Goal: Task Accomplishment & Management: Manage account settings

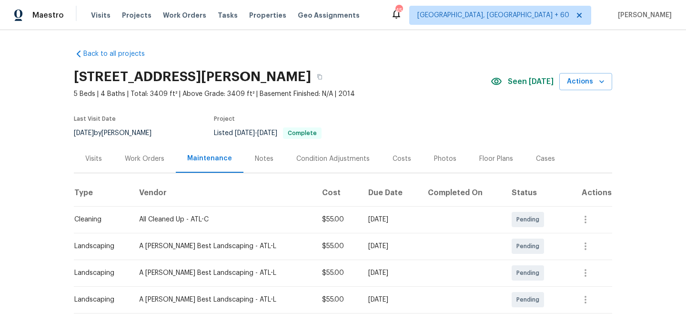
scroll to position [65, 0]
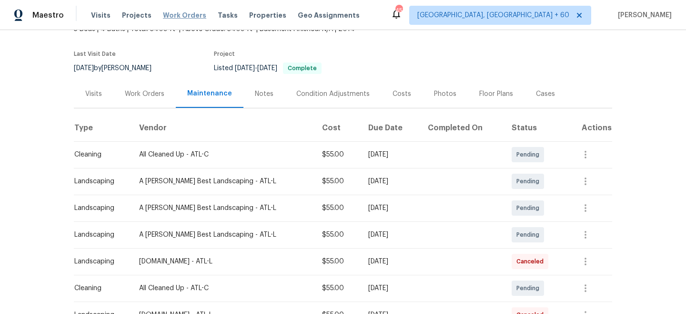
click at [182, 17] on span "Work Orders" at bounding box center [184, 15] width 43 height 10
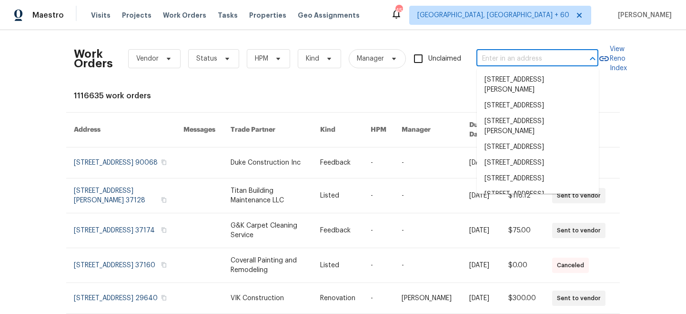
click at [509, 53] on input "text" at bounding box center [523, 58] width 95 height 15
paste input "[STREET_ADDRESS]"
type input "[STREET_ADDRESS]"
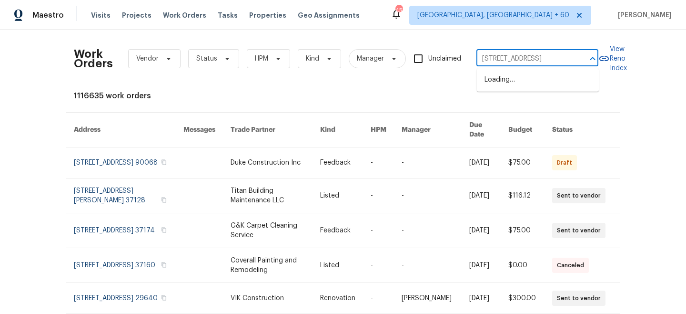
scroll to position [0, 37]
click at [513, 80] on li "[STREET_ADDRESS]" at bounding box center [538, 80] width 122 height 16
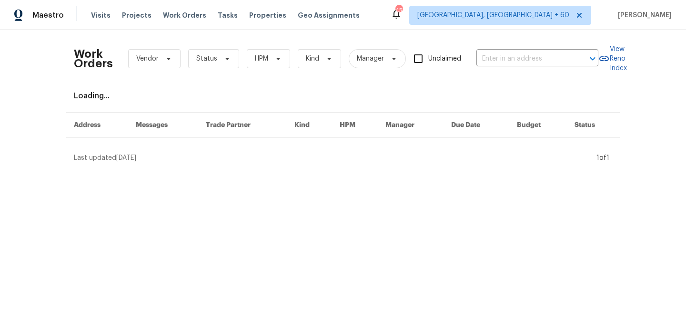
type input "[STREET_ADDRESS]"
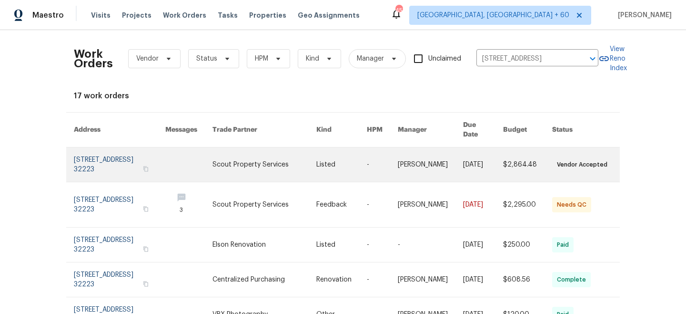
click at [325, 167] on link at bounding box center [341, 164] width 51 height 34
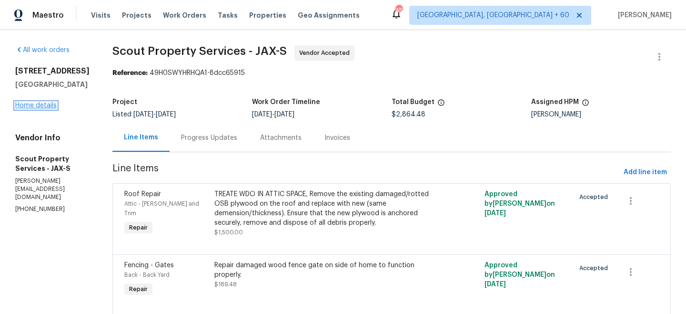
click at [49, 104] on link "Home details" at bounding box center [35, 105] width 41 height 7
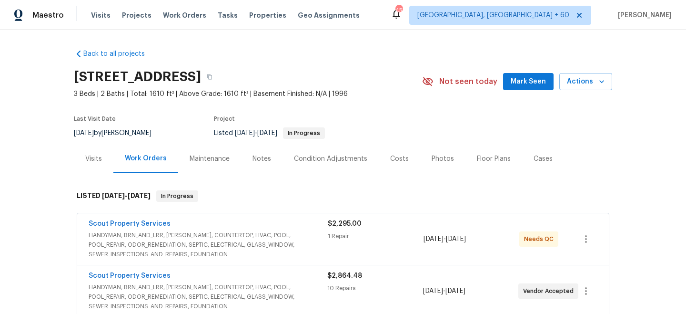
click at [202, 161] on div "Maintenance" at bounding box center [210, 159] width 40 height 10
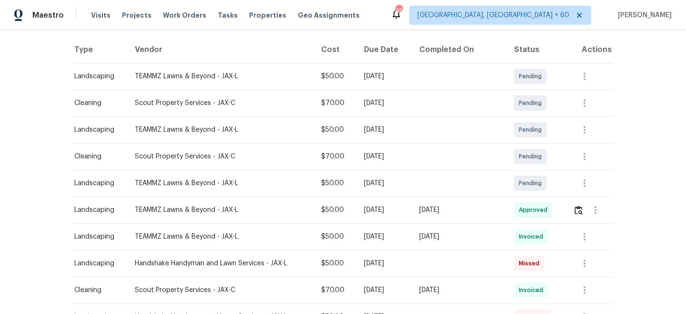
scroll to position [159, 0]
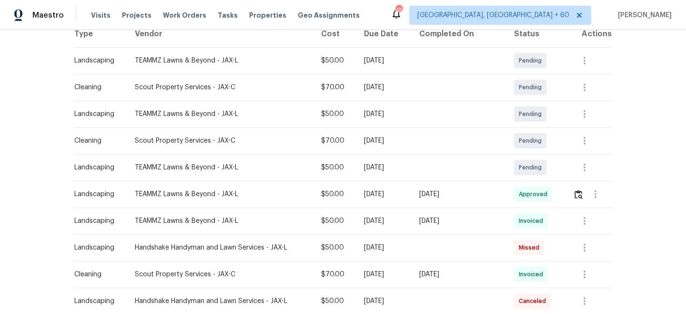
click at [162, 26] on div "Maestro Visits Projects Work Orders Tasks Properties Geo Assignments 457 [GEOGR…" at bounding box center [343, 15] width 686 height 30
click at [181, 16] on span "Work Orders" at bounding box center [184, 15] width 43 height 10
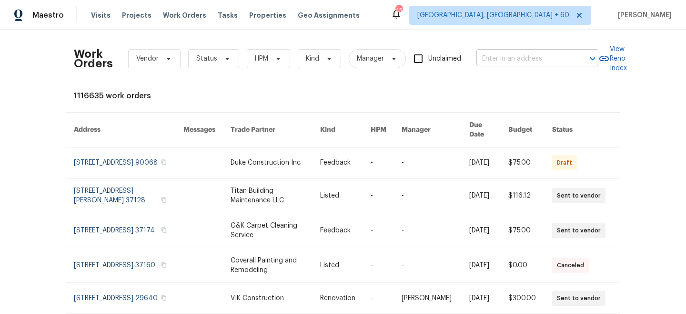
click at [534, 59] on input "text" at bounding box center [523, 58] width 95 height 15
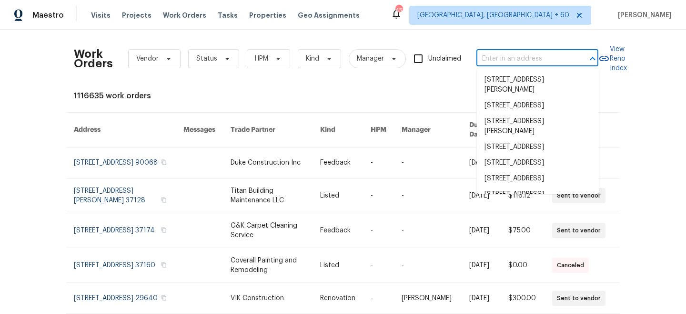
paste input "[STREET_ADDRESS][PERSON_NAME]"
type input "[STREET_ADDRESS][PERSON_NAME]"
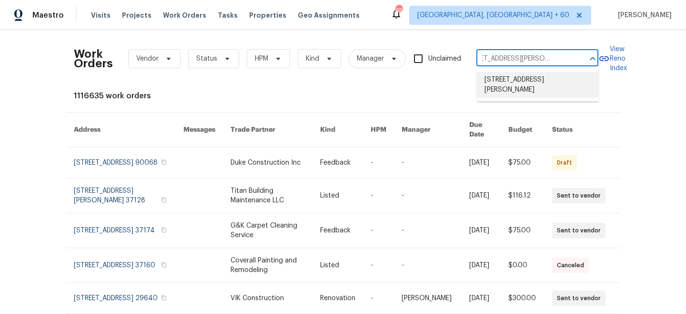
click at [539, 81] on li "[STREET_ADDRESS][PERSON_NAME]" at bounding box center [538, 85] width 122 height 26
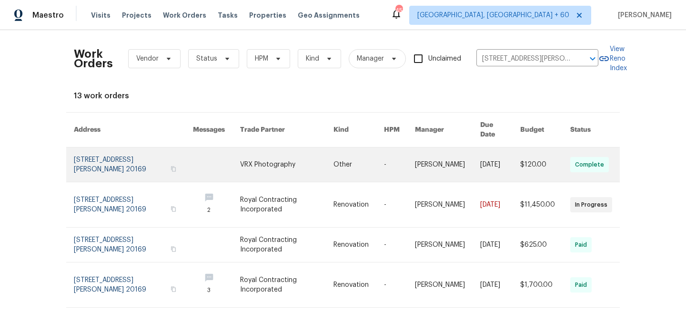
click at [246, 154] on link at bounding box center [286, 164] width 93 height 34
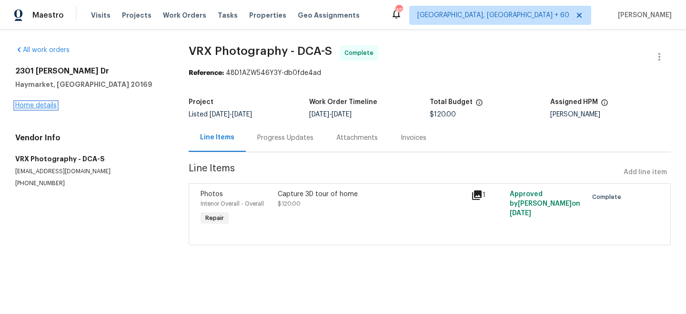
click at [39, 108] on link "Home details" at bounding box center [35, 105] width 41 height 7
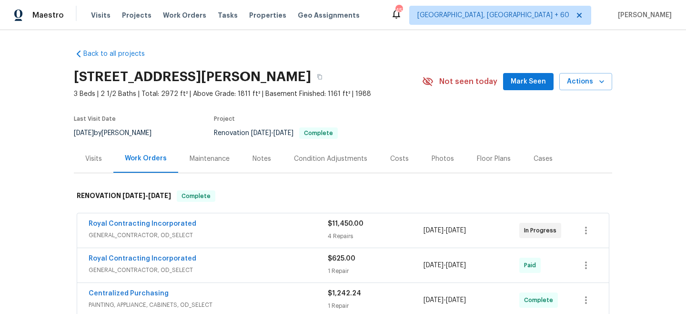
click at [214, 159] on div "Maintenance" at bounding box center [210, 159] width 40 height 10
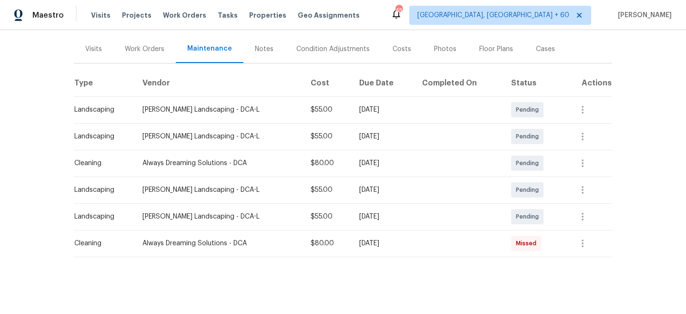
scroll to position [109, 0]
click at [588, 221] on icon "button" at bounding box center [582, 217] width 11 height 11
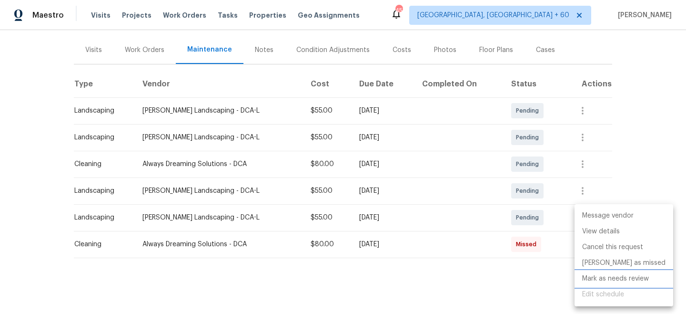
drag, startPoint x: 617, startPoint y: 281, endPoint x: 628, endPoint y: 254, distance: 29.7
click at [617, 281] on li "Mark as needs review" at bounding box center [624, 279] width 99 height 16
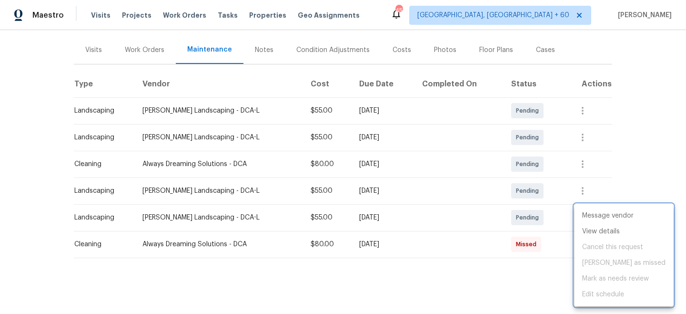
click at [643, 139] on div at bounding box center [343, 157] width 686 height 314
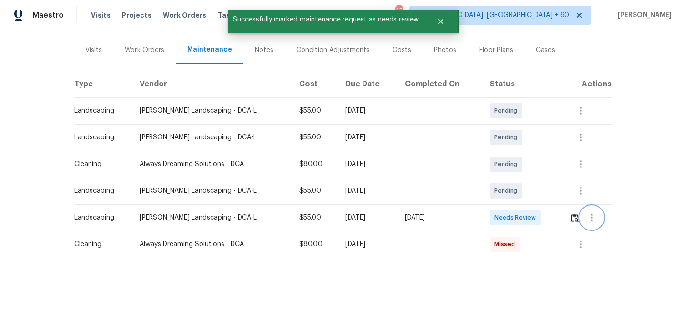
click at [586, 214] on button "button" at bounding box center [591, 217] width 23 height 23
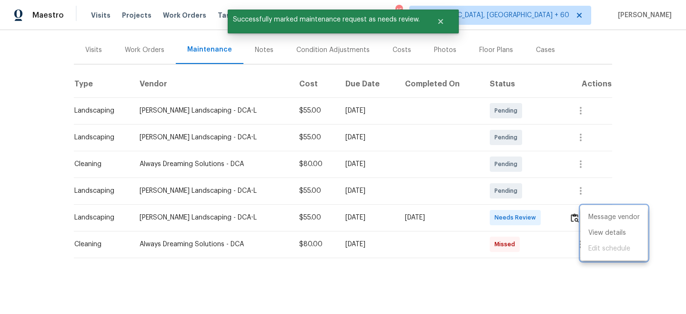
click at [575, 216] on div at bounding box center [343, 157] width 686 height 314
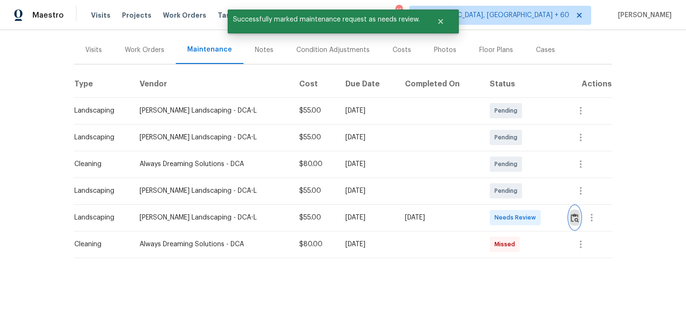
click at [575, 216] on img "button" at bounding box center [575, 217] width 8 height 9
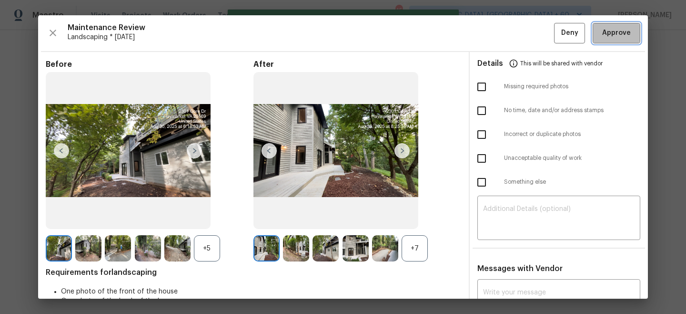
click at [610, 34] on span "Approve" at bounding box center [616, 33] width 29 height 12
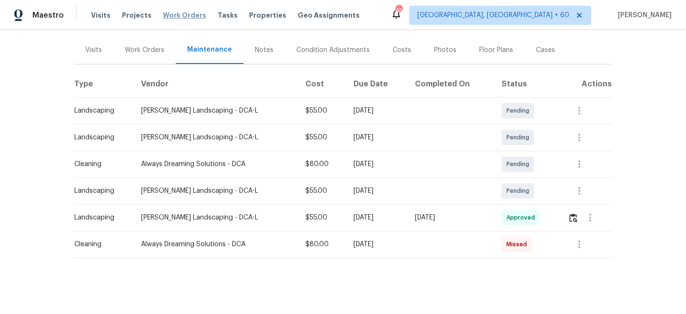
click at [184, 18] on span "Work Orders" at bounding box center [184, 15] width 43 height 10
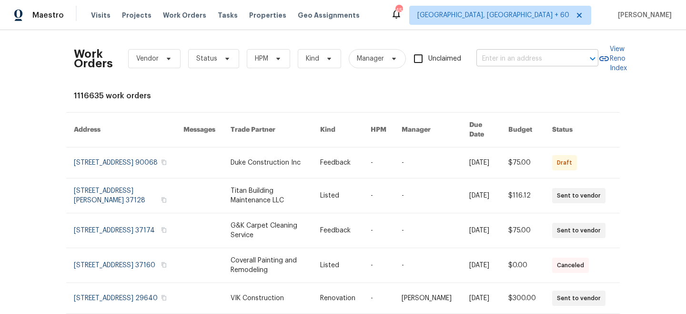
click at [519, 55] on input "text" at bounding box center [523, 58] width 95 height 15
paste input "[STREET_ADDRESS][PERSON_NAME][PERSON_NAME]"
type input "[STREET_ADDRESS][PERSON_NAME][PERSON_NAME]"
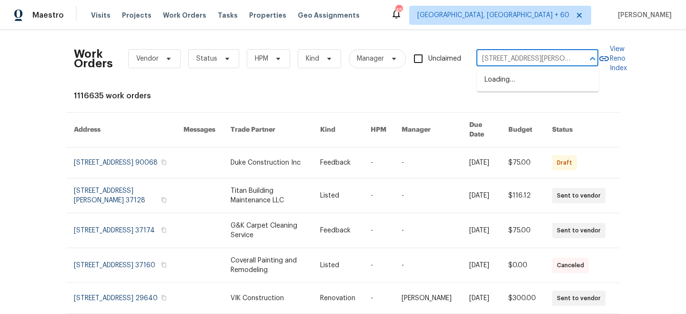
scroll to position [0, 26]
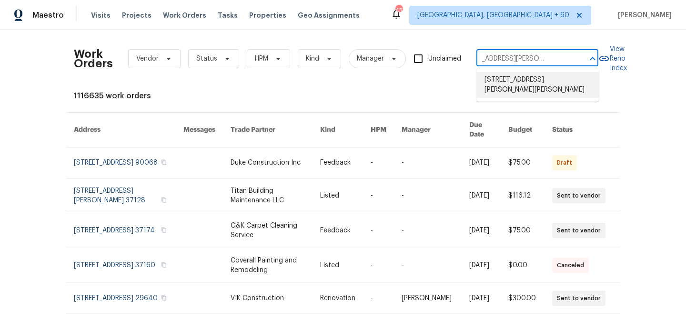
click at [523, 80] on li "[STREET_ADDRESS][PERSON_NAME][PERSON_NAME]" at bounding box center [538, 85] width 122 height 26
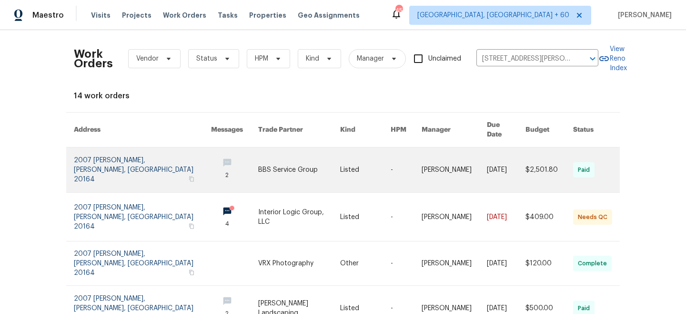
click at [284, 163] on link at bounding box center [299, 169] width 82 height 45
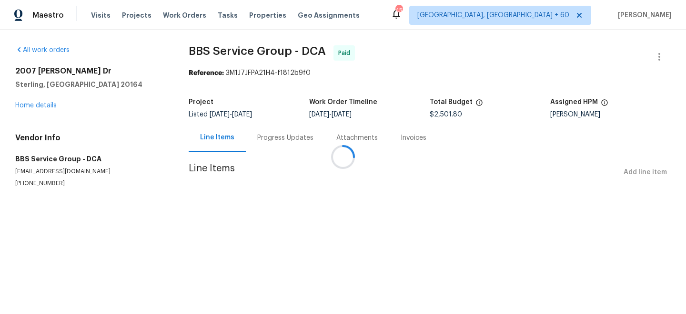
click at [27, 103] on div at bounding box center [343, 157] width 686 height 314
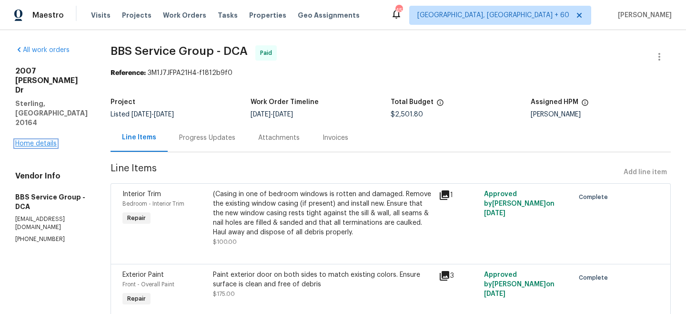
click at [38, 140] on link "Home details" at bounding box center [35, 143] width 41 height 7
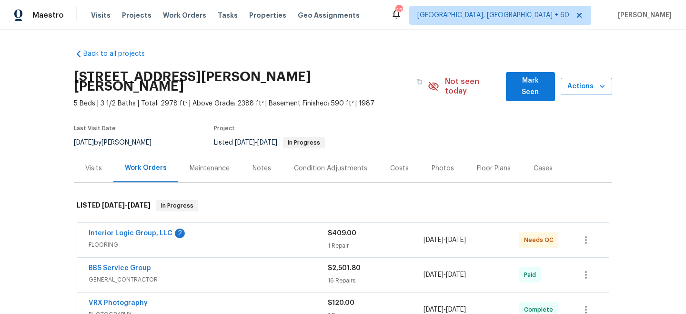
click at [215, 163] on div "Maintenance" at bounding box center [210, 168] width 40 height 10
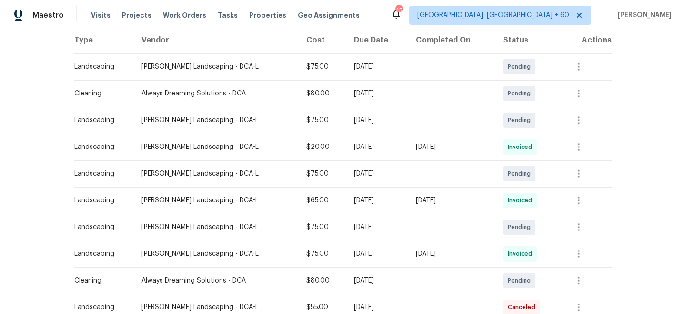
scroll to position [164, 0]
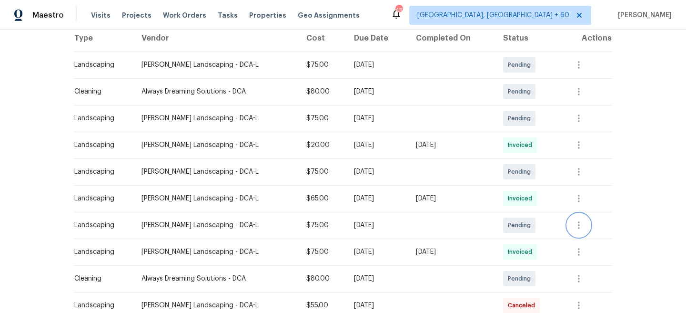
click at [581, 219] on icon "button" at bounding box center [578, 224] width 11 height 11
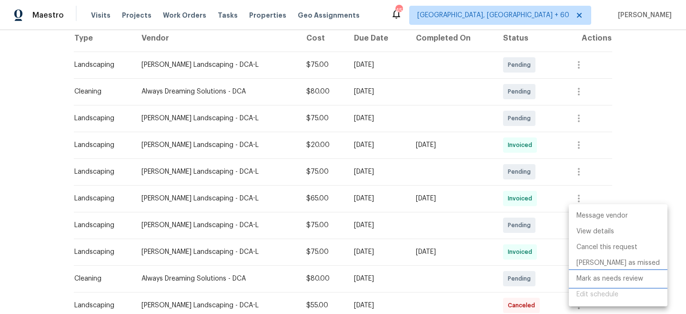
click at [613, 279] on li "Mark as needs review" at bounding box center [618, 279] width 99 height 16
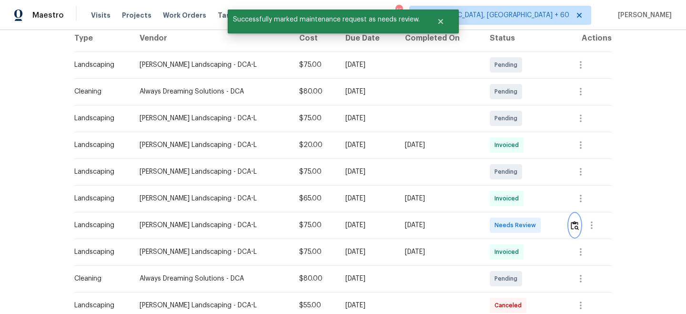
click at [579, 221] on img "button" at bounding box center [575, 225] width 8 height 9
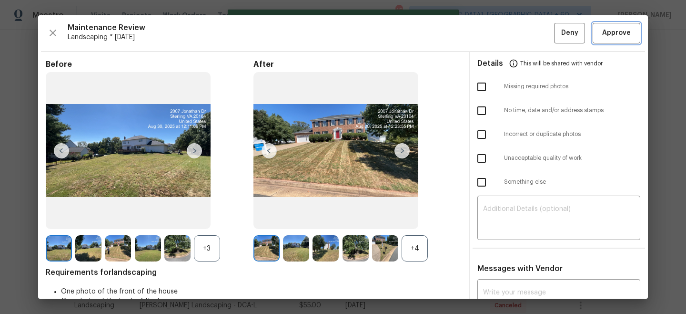
click at [617, 37] on span "Approve" at bounding box center [616, 33] width 29 height 12
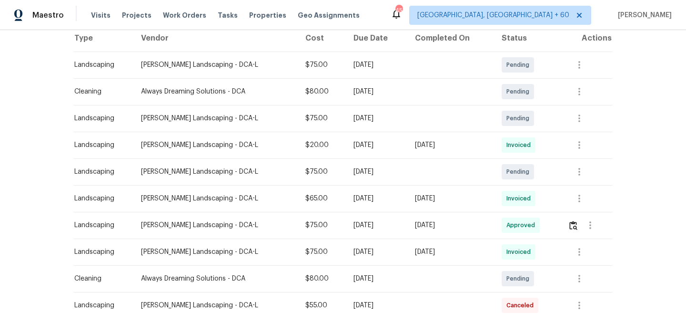
click at [181, 15] on span "Work Orders" at bounding box center [184, 15] width 43 height 10
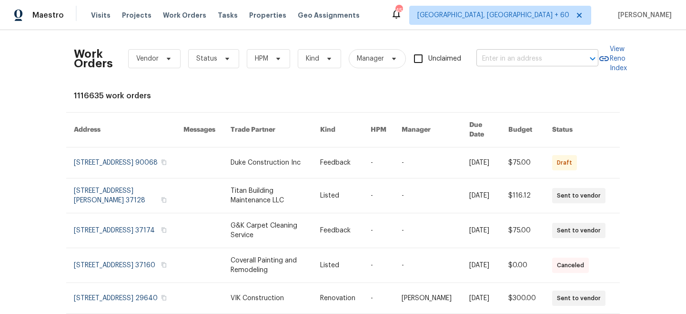
click at [528, 55] on input "text" at bounding box center [523, 58] width 95 height 15
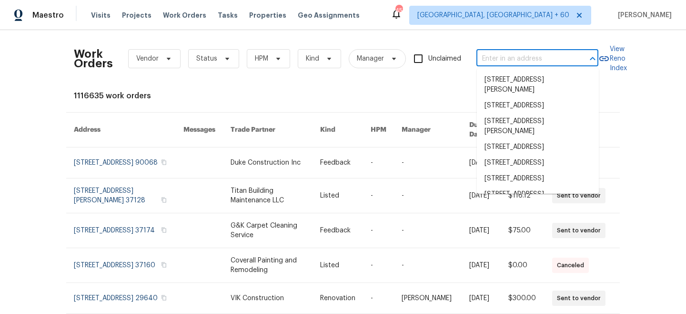
paste input "[STREET_ADDRESS][PERSON_NAME]"
type input "[STREET_ADDRESS][PERSON_NAME]"
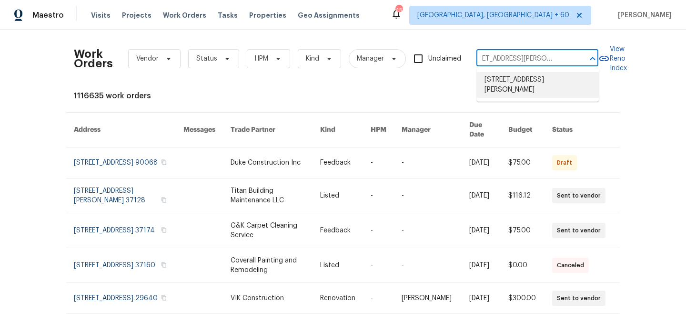
click at [525, 85] on li "[STREET_ADDRESS][PERSON_NAME]" at bounding box center [538, 85] width 122 height 26
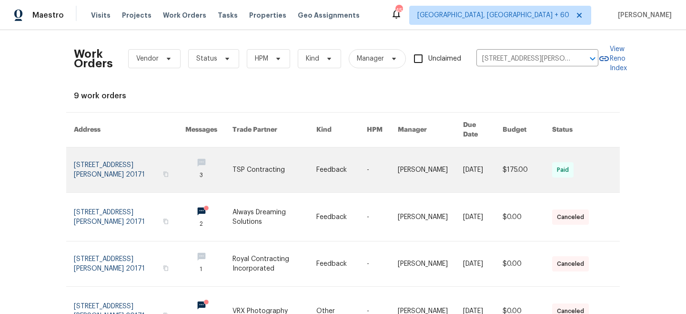
click at [262, 160] on link at bounding box center [275, 169] width 84 height 45
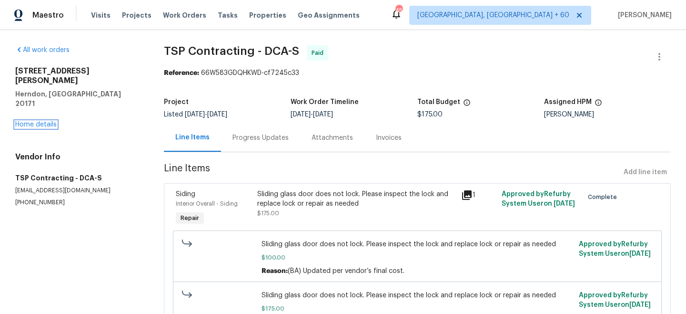
click at [41, 121] on link "Home details" at bounding box center [35, 124] width 41 height 7
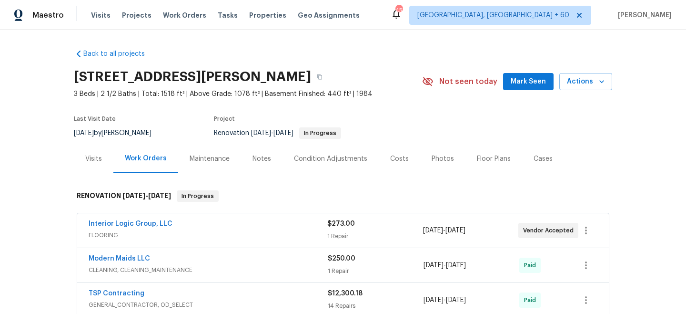
click at [219, 156] on div "Maintenance" at bounding box center [210, 159] width 40 height 10
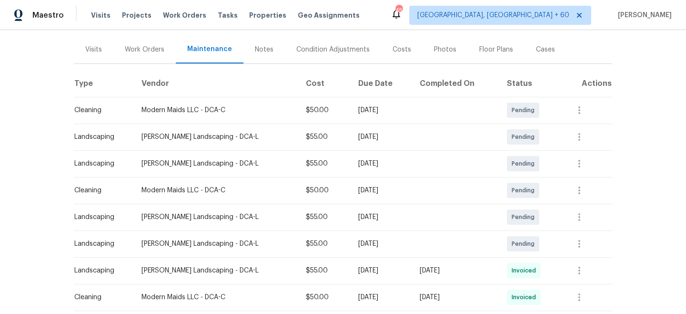
scroll to position [152, 0]
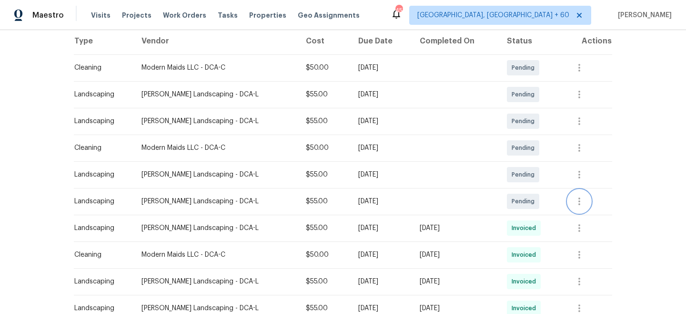
click at [582, 199] on icon "button" at bounding box center [579, 200] width 11 height 11
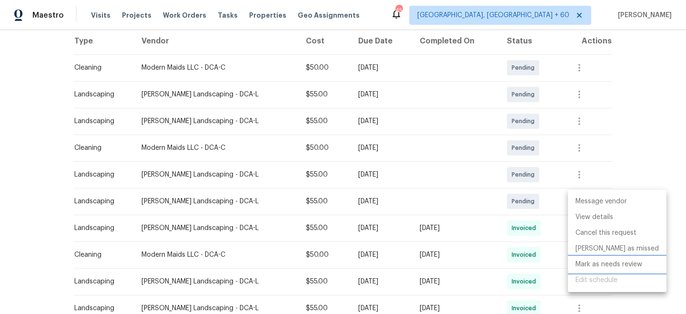
click at [601, 262] on li "Mark as needs review" at bounding box center [617, 264] width 99 height 16
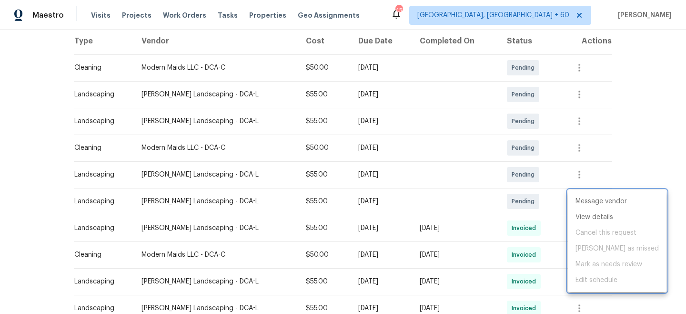
click at [628, 123] on div at bounding box center [343, 157] width 686 height 314
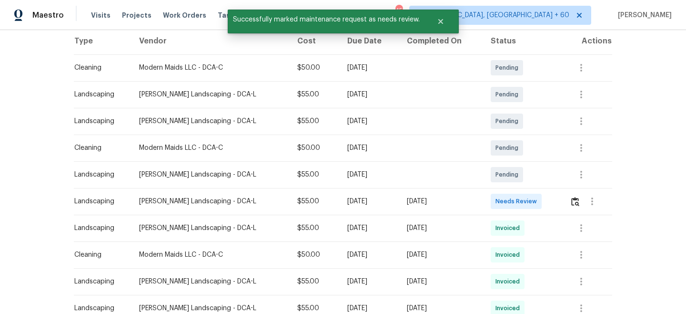
click at [569, 200] on td at bounding box center [587, 201] width 50 height 27
click at [576, 200] on img "button" at bounding box center [575, 201] width 8 height 9
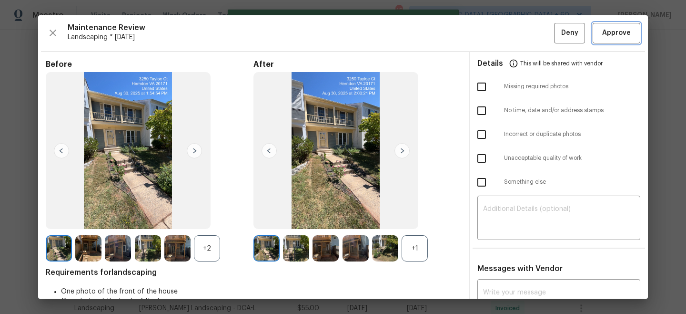
click at [628, 26] on button "Approve" at bounding box center [617, 33] width 48 height 20
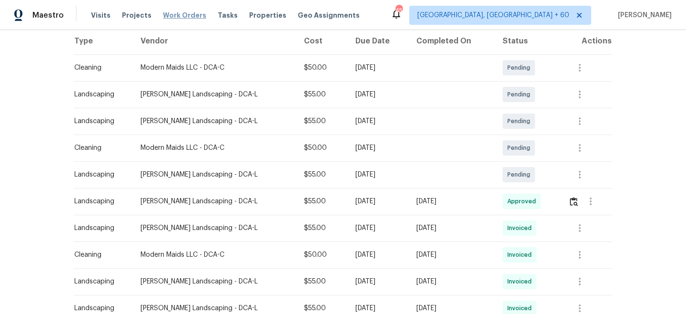
click at [183, 13] on span "Work Orders" at bounding box center [184, 15] width 43 height 10
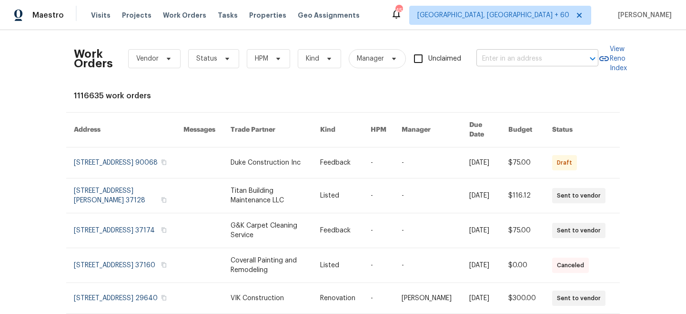
click at [529, 51] on input "text" at bounding box center [523, 58] width 95 height 15
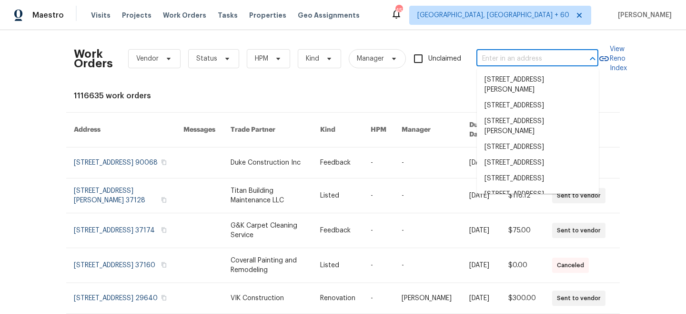
paste input "[STREET_ADDRESS]"
type input "[STREET_ADDRESS]"
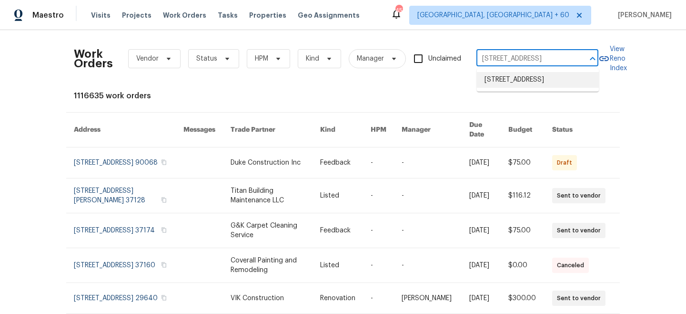
click at [530, 82] on li "[STREET_ADDRESS]" at bounding box center [538, 80] width 122 height 16
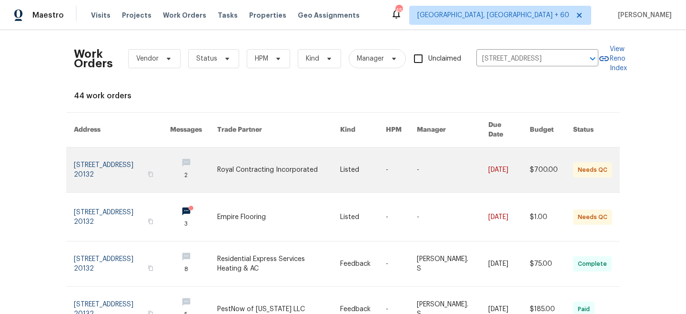
click at [301, 164] on link at bounding box center [278, 169] width 123 height 45
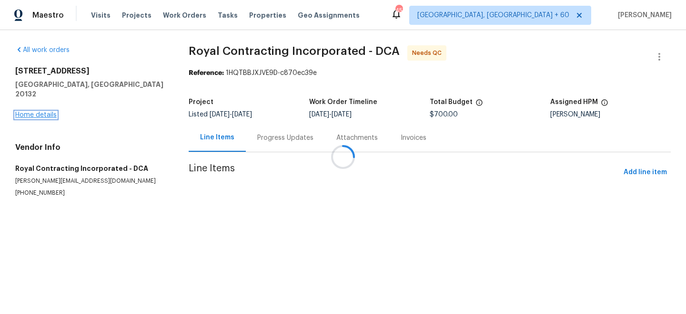
click at [31, 111] on link "Home details" at bounding box center [35, 114] width 41 height 7
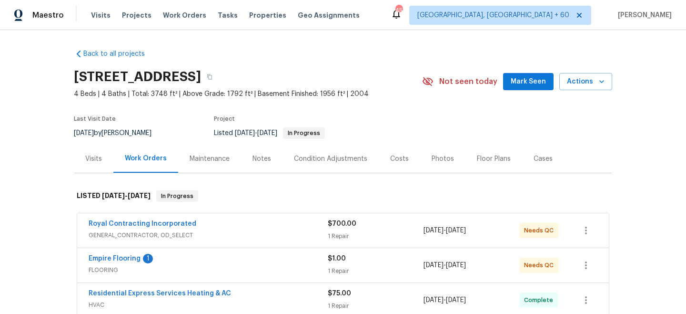
click at [216, 158] on div "Maintenance" at bounding box center [210, 159] width 40 height 10
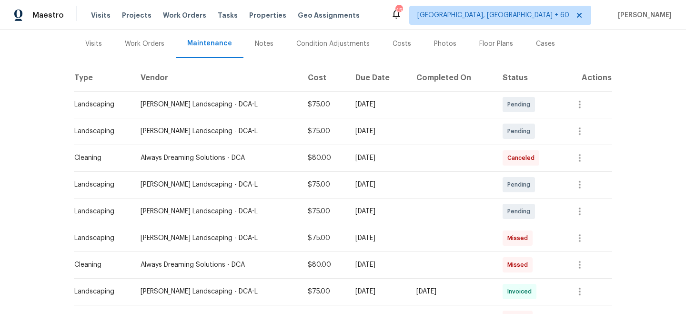
scroll to position [118, 0]
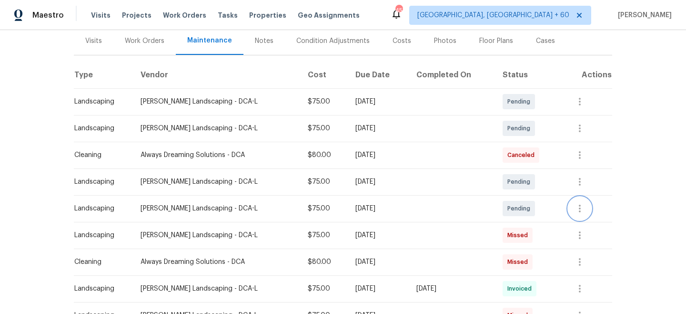
click at [586, 203] on icon "button" at bounding box center [579, 207] width 11 height 11
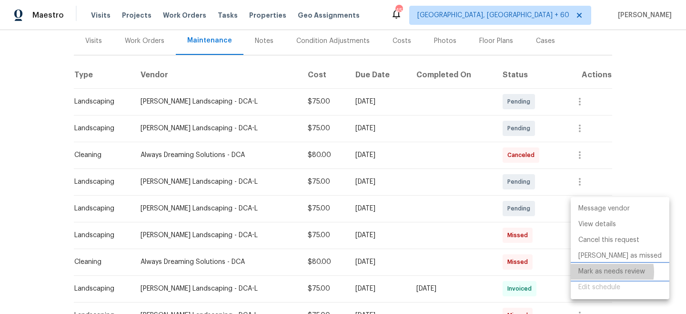
click at [609, 272] on li "Mark as needs review" at bounding box center [620, 271] width 99 height 16
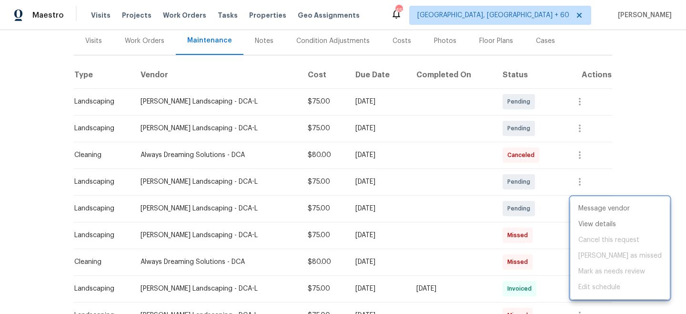
click at [646, 153] on div at bounding box center [343, 157] width 686 height 314
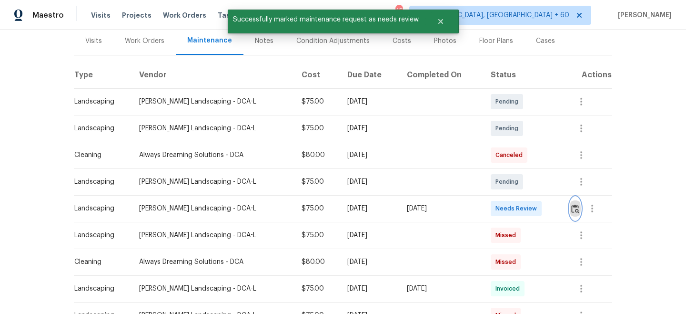
click at [576, 208] on img "button" at bounding box center [575, 208] width 8 height 9
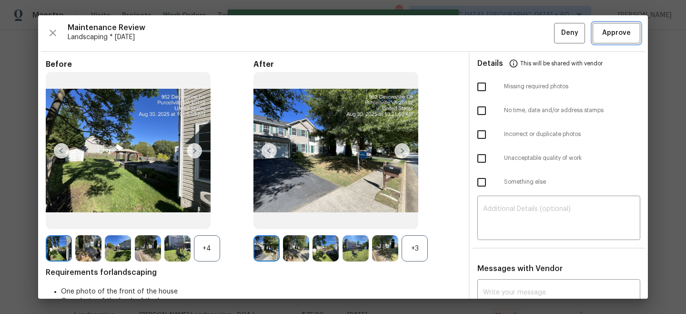
click at [616, 35] on span "Approve" at bounding box center [616, 33] width 29 height 12
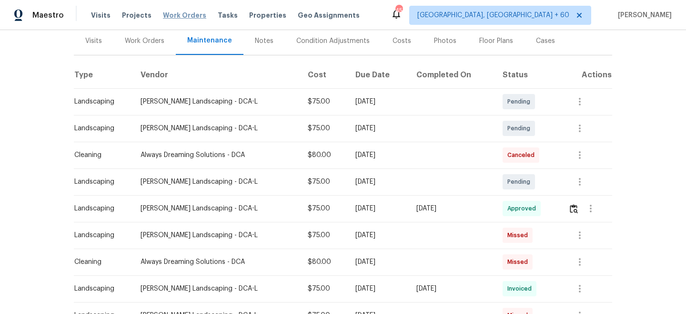
click at [165, 13] on span "Work Orders" at bounding box center [184, 15] width 43 height 10
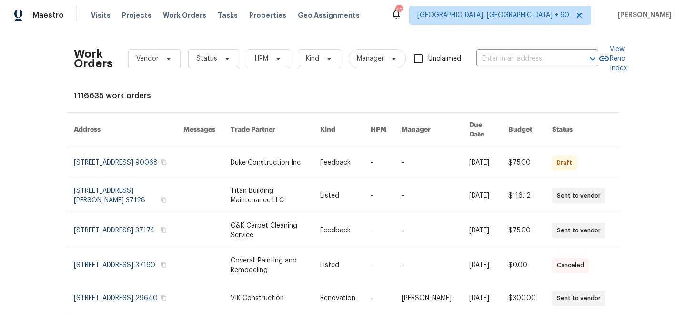
click at [520, 48] on div "Work Orders Vendor Status HPM Kind Manager Unclaimed ​" at bounding box center [336, 59] width 525 height 42
click at [522, 54] on input "text" at bounding box center [523, 58] width 95 height 15
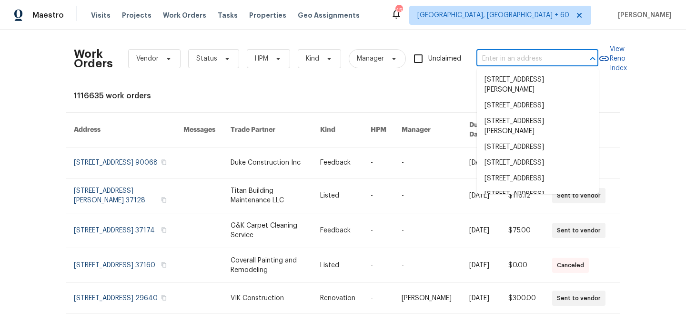
paste input "[STREET_ADDRESS]"
type input "[STREET_ADDRESS]"
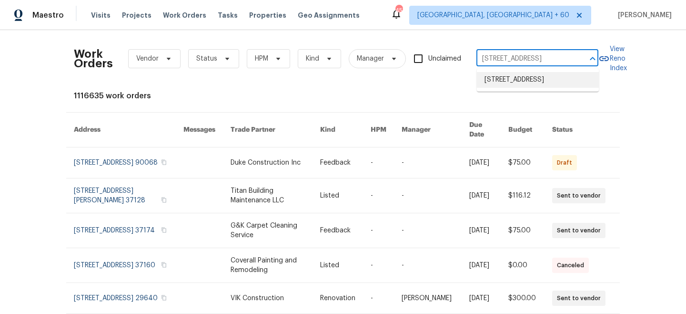
click at [525, 85] on li "[STREET_ADDRESS]" at bounding box center [538, 80] width 122 height 16
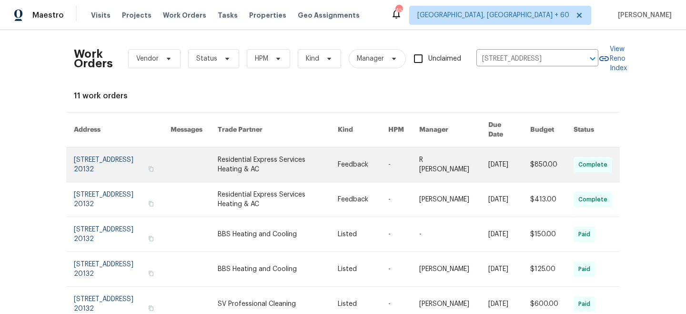
click at [311, 162] on link at bounding box center [278, 164] width 120 height 34
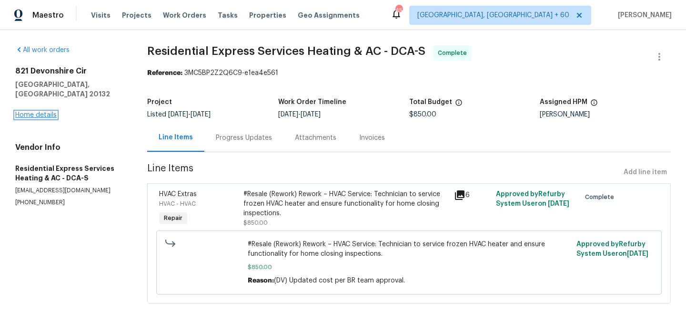
click at [31, 111] on link "Home details" at bounding box center [35, 114] width 41 height 7
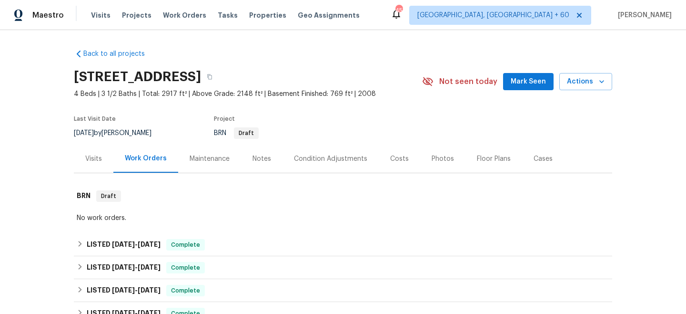
click at [217, 160] on div "Maintenance" at bounding box center [210, 159] width 40 height 10
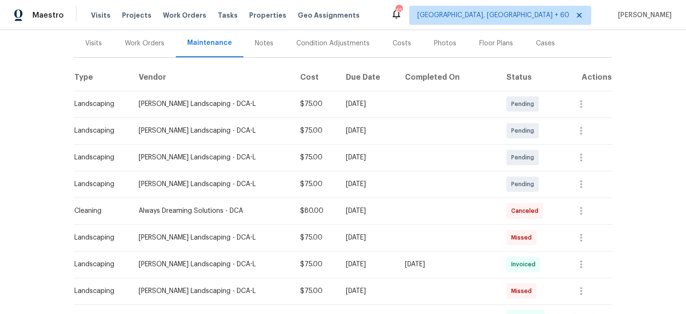
scroll to position [133, 0]
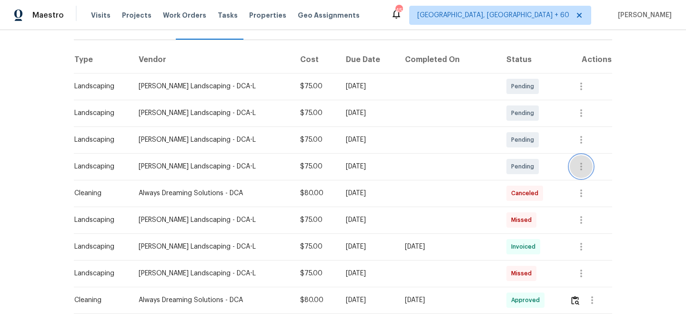
click at [582, 167] on icon "button" at bounding box center [581, 166] width 2 height 8
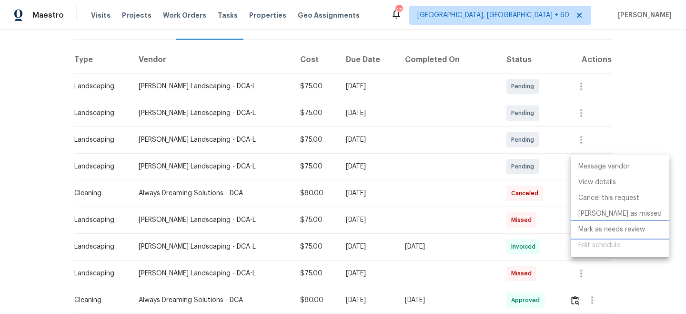
click at [616, 230] on li "Mark as needs review" at bounding box center [620, 230] width 99 height 16
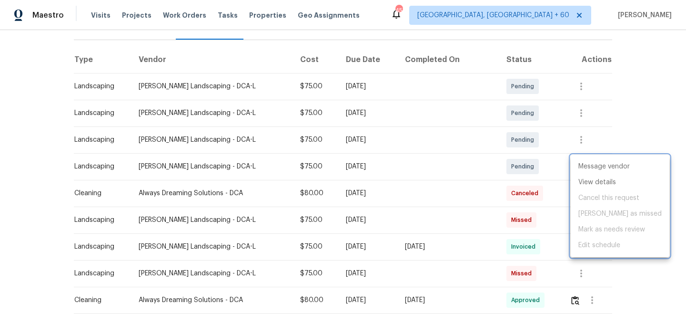
click at [630, 120] on div at bounding box center [343, 157] width 686 height 314
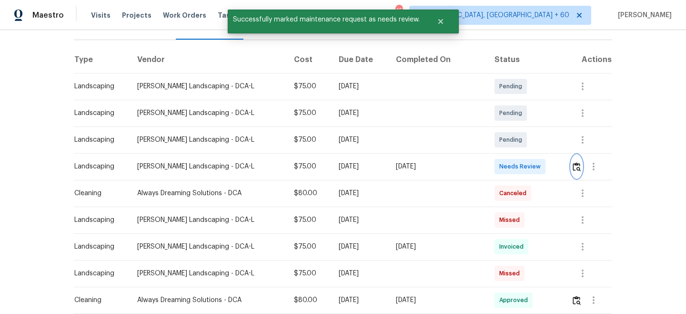
click at [578, 168] on img "button" at bounding box center [577, 166] width 8 height 9
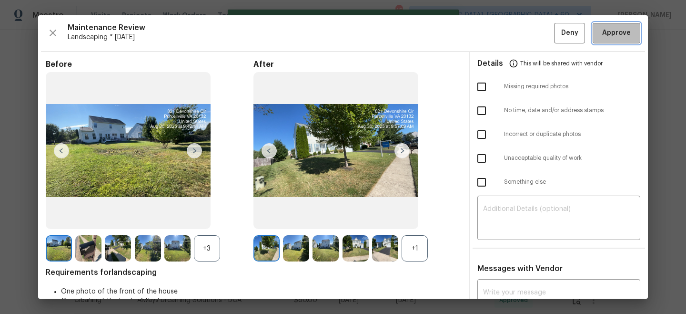
click at [617, 38] on span "Approve" at bounding box center [616, 33] width 29 height 12
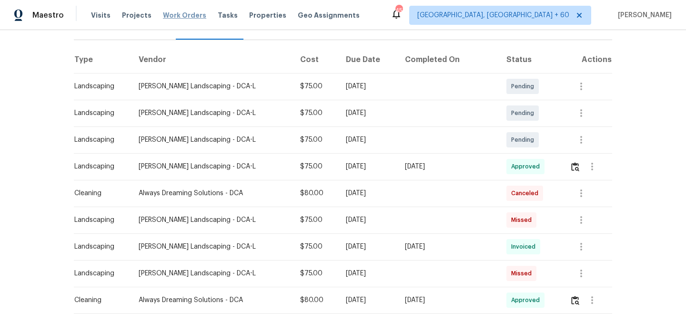
click at [167, 15] on span "Work Orders" at bounding box center [184, 15] width 43 height 10
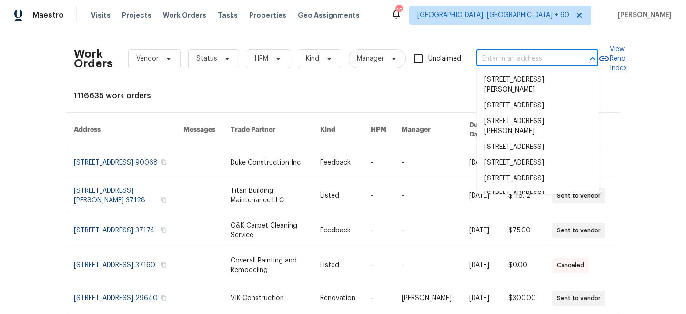
click at [501, 58] on input "text" at bounding box center [523, 58] width 95 height 15
paste input "[STREET_ADDRESS]"
type input "[STREET_ADDRESS]"
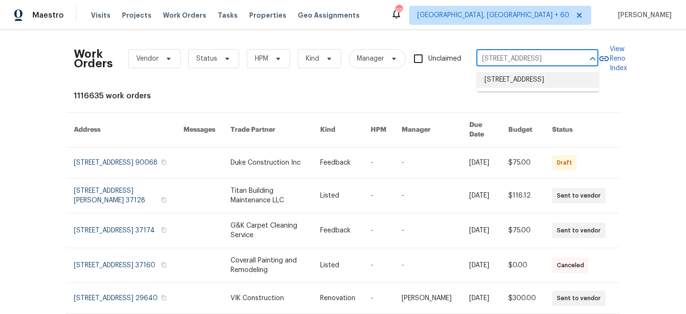
click at [520, 87] on li "[STREET_ADDRESS]" at bounding box center [538, 80] width 122 height 16
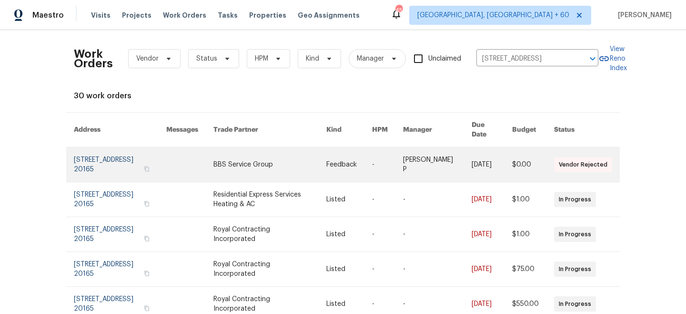
click at [290, 156] on link at bounding box center [269, 164] width 113 height 34
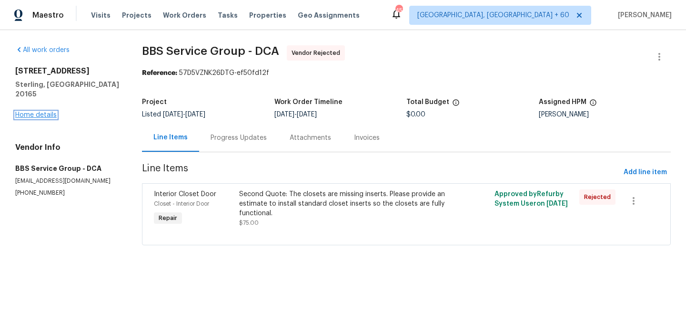
click at [35, 111] on link "Home details" at bounding box center [35, 114] width 41 height 7
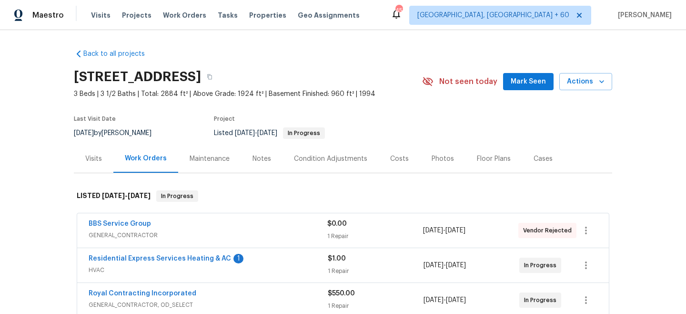
click at [232, 157] on div "Maintenance" at bounding box center [209, 158] width 63 height 28
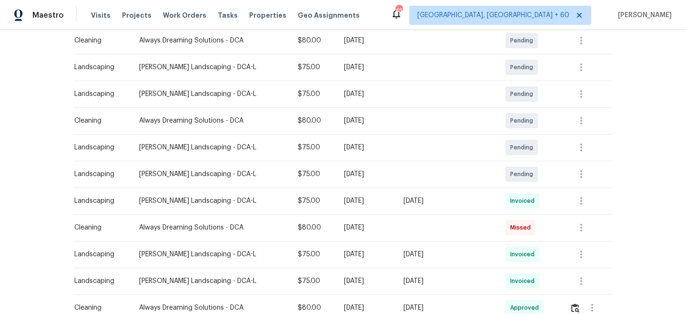
scroll to position [179, 0]
click at [580, 176] on icon "button" at bounding box center [581, 174] width 2 height 8
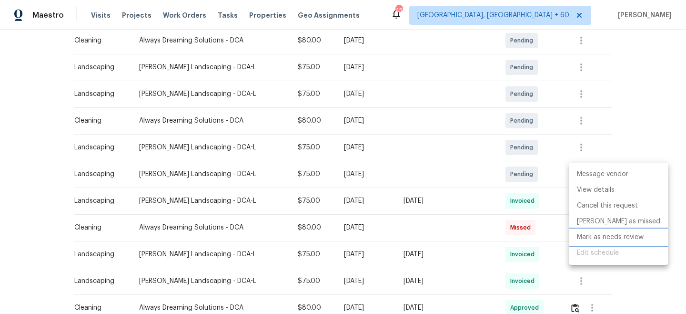
click at [628, 239] on li "Mark as needs review" at bounding box center [618, 237] width 99 height 16
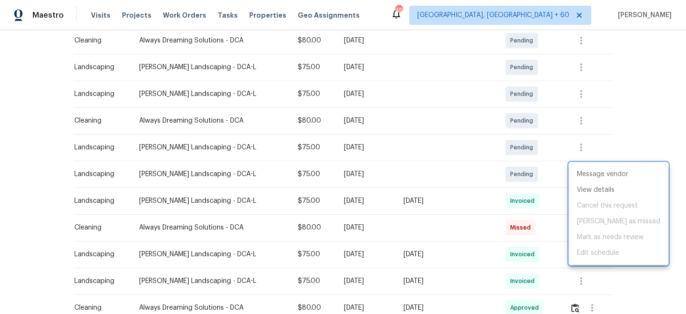
click at [636, 102] on div at bounding box center [343, 157] width 686 height 314
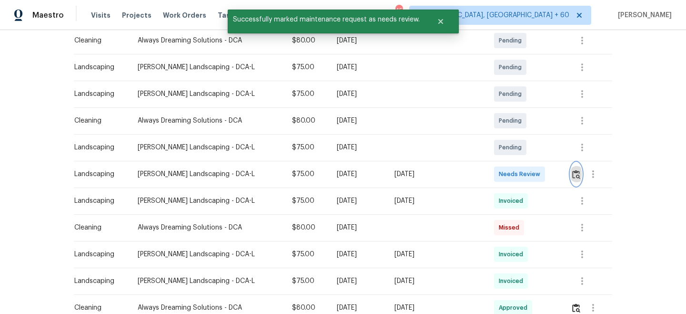
click at [579, 175] on img "button" at bounding box center [576, 174] width 8 height 9
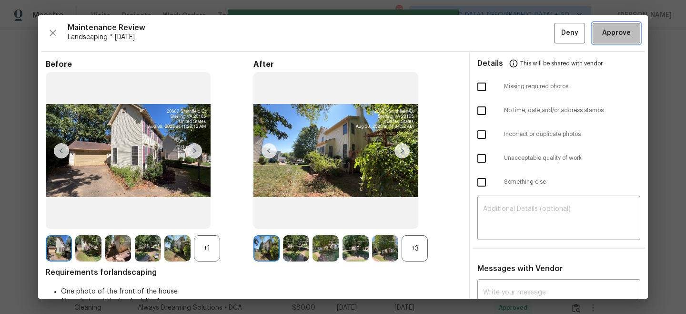
click at [608, 33] on span "Approve" at bounding box center [616, 33] width 29 height 12
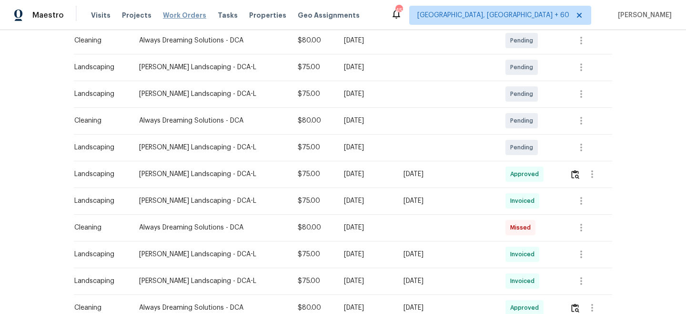
click at [186, 11] on span "Work Orders" at bounding box center [184, 15] width 43 height 10
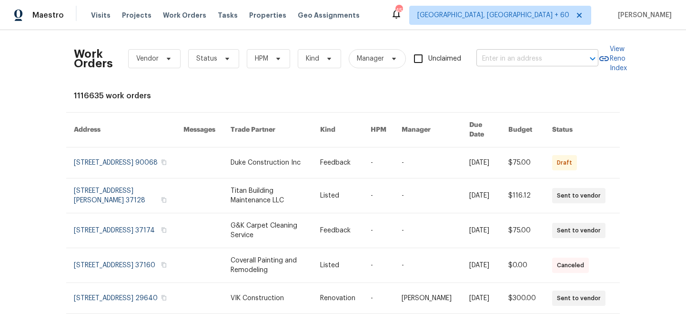
click at [511, 53] on input "text" at bounding box center [523, 58] width 95 height 15
paste input "[STREET_ADDRESS][PERSON_NAME]"
type input "[STREET_ADDRESS][PERSON_NAME]"
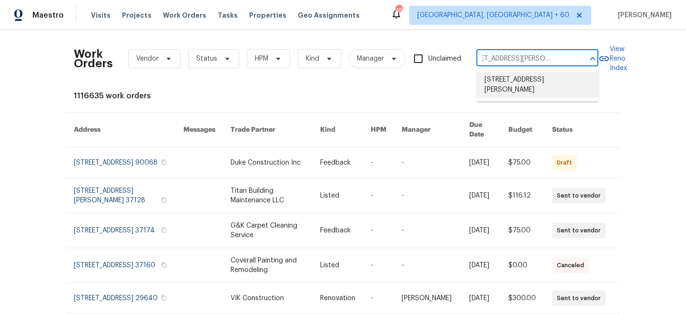
click at [523, 81] on li "[STREET_ADDRESS][PERSON_NAME]" at bounding box center [538, 85] width 122 height 26
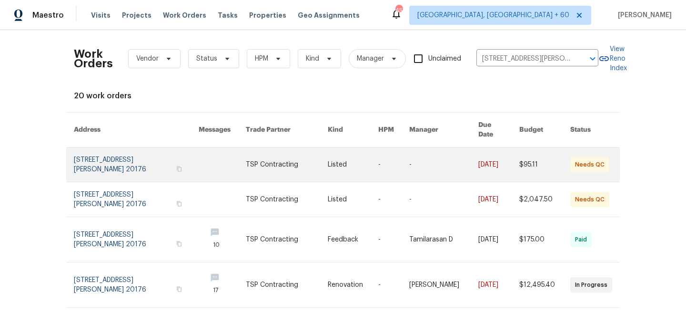
click at [297, 160] on link at bounding box center [287, 164] width 82 height 34
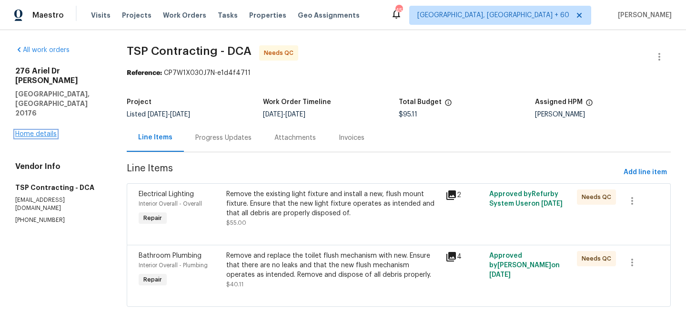
click at [30, 131] on link "Home details" at bounding box center [35, 134] width 41 height 7
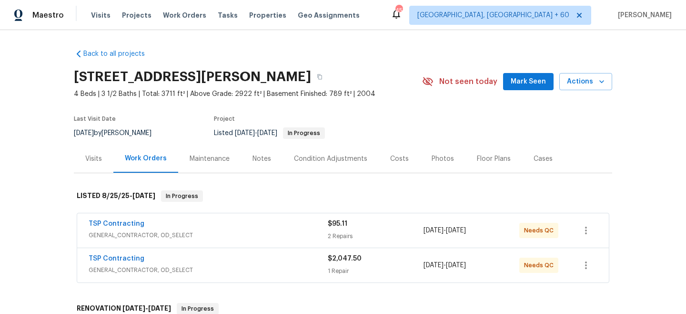
click at [201, 153] on div "Maintenance" at bounding box center [209, 158] width 63 height 28
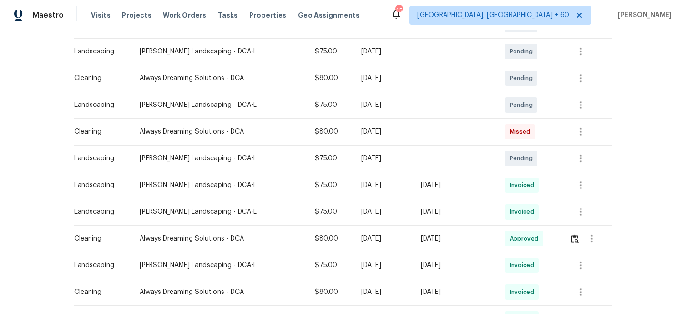
scroll to position [194, 0]
click at [581, 104] on icon "button" at bounding box center [580, 105] width 11 height 11
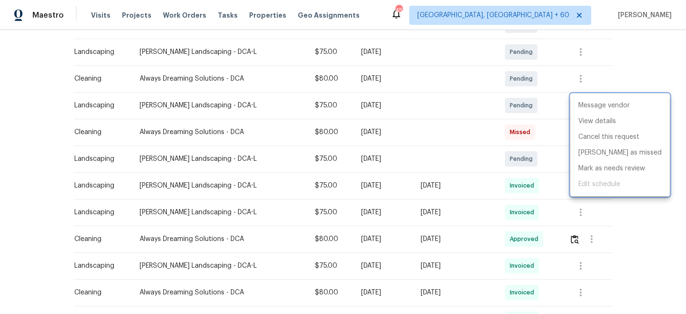
click at [636, 81] on div at bounding box center [343, 157] width 686 height 314
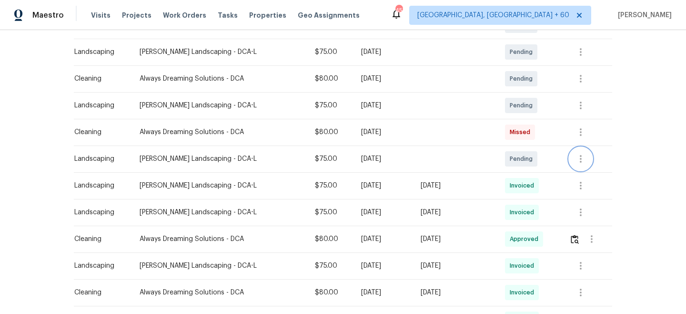
click at [579, 160] on icon "button" at bounding box center [580, 158] width 11 height 11
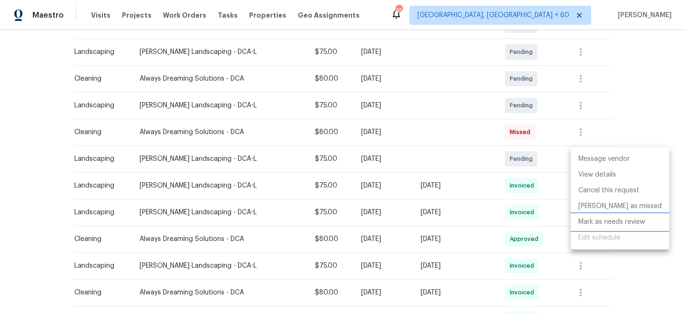
click at [601, 221] on li "Mark as needs review" at bounding box center [620, 222] width 99 height 16
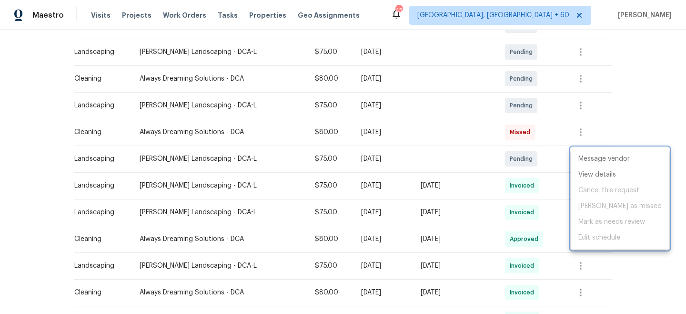
click at [633, 107] on div at bounding box center [343, 157] width 686 height 314
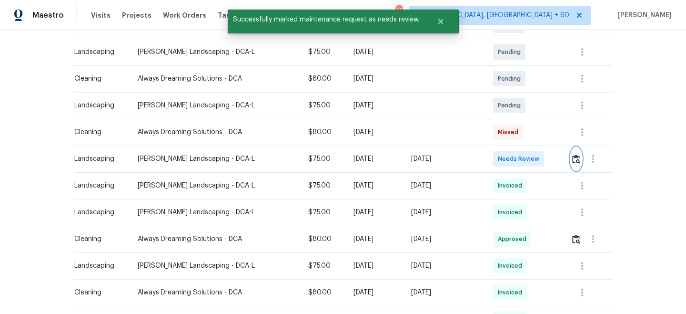
click at [574, 159] on img "button" at bounding box center [576, 158] width 8 height 9
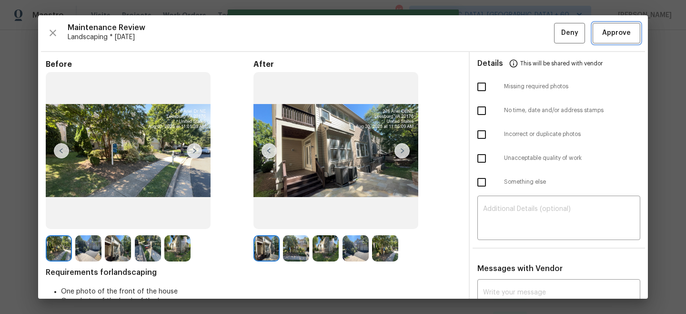
click at [610, 32] on span "Approve" at bounding box center [616, 33] width 29 height 12
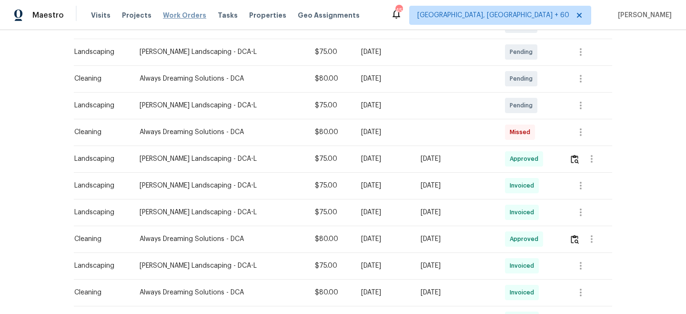
click at [175, 16] on span "Work Orders" at bounding box center [184, 15] width 43 height 10
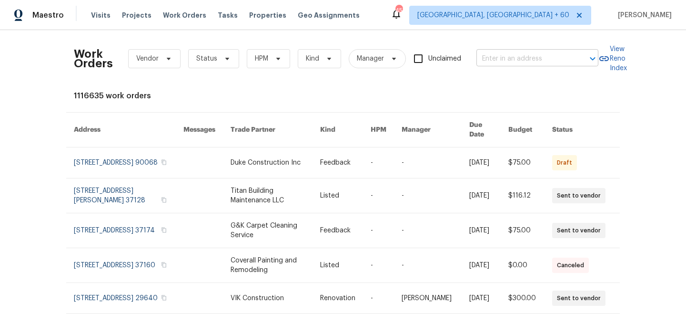
click at [523, 57] on input "text" at bounding box center [523, 58] width 95 height 15
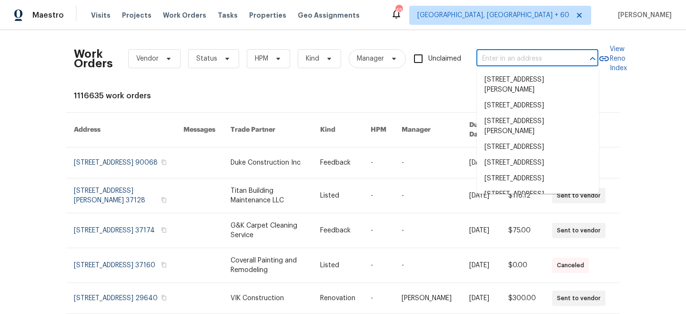
paste input "[STREET_ADDRESS]"
type input "[STREET_ADDRESS]"
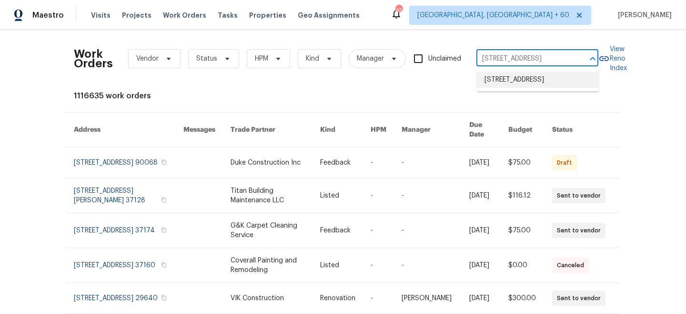
click at [526, 82] on li "[STREET_ADDRESS]" at bounding box center [538, 80] width 122 height 16
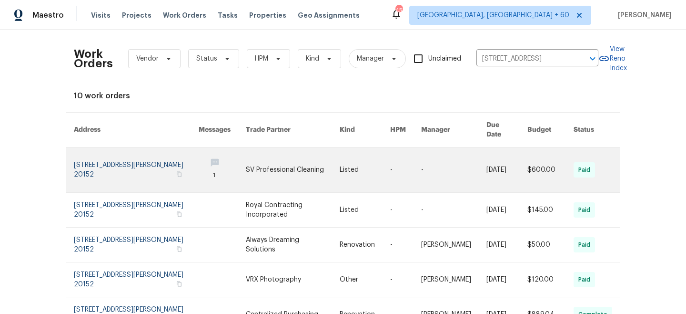
click at [314, 157] on link at bounding box center [293, 169] width 94 height 45
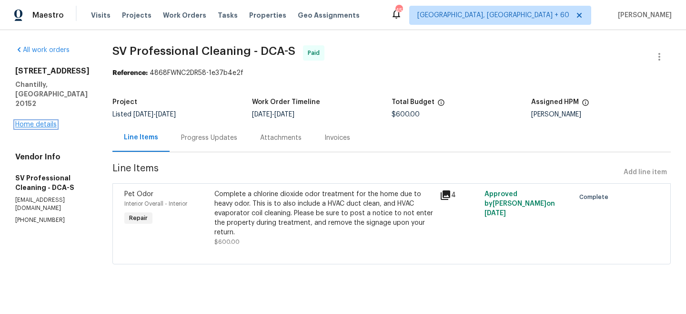
click at [36, 121] on link "Home details" at bounding box center [35, 124] width 41 height 7
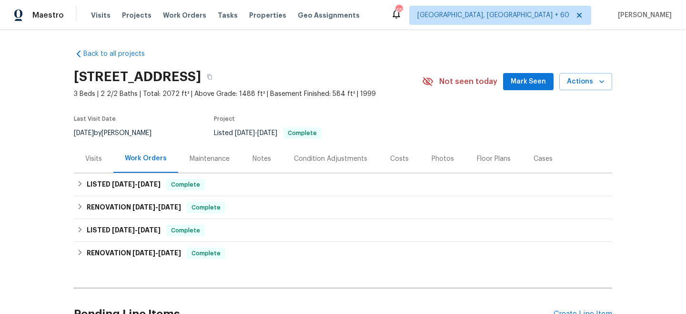
click at [221, 158] on div "Maintenance" at bounding box center [210, 159] width 40 height 10
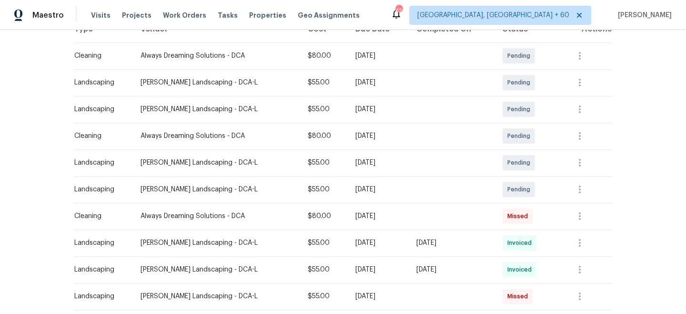
scroll to position [170, 0]
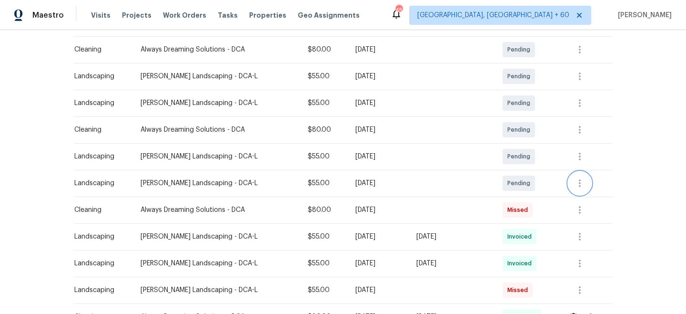
click at [573, 177] on button "button" at bounding box center [579, 183] width 23 height 23
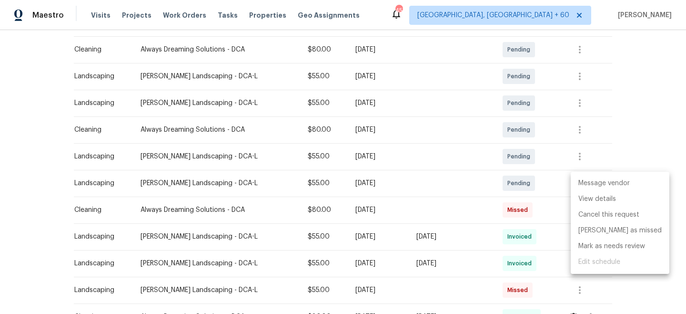
click at [586, 182] on li "Message vendor" at bounding box center [620, 183] width 99 height 16
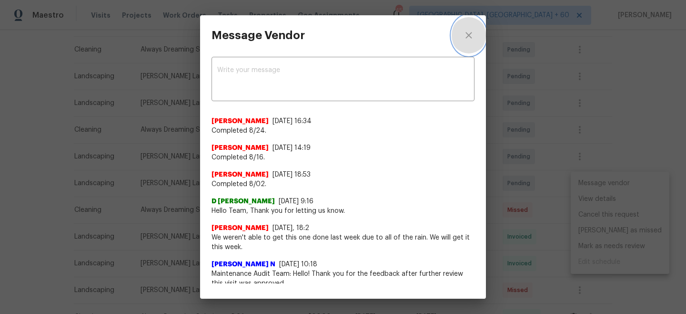
click at [475, 30] on button "close" at bounding box center [469, 35] width 34 height 40
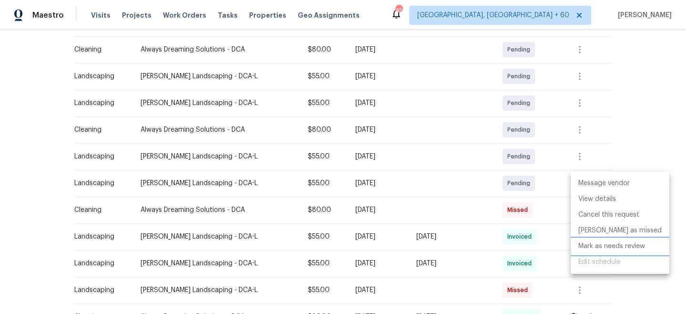
click at [605, 246] on li "Mark as needs review" at bounding box center [620, 246] width 99 height 16
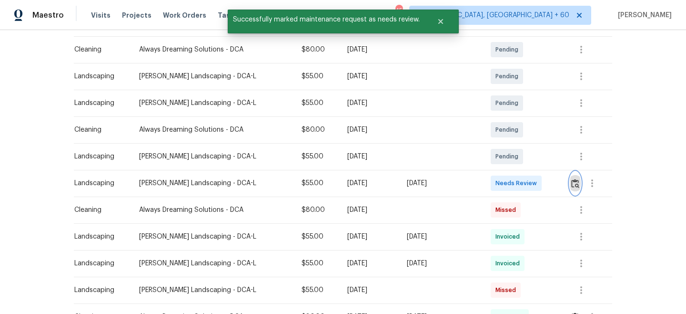
click at [578, 182] on img "button" at bounding box center [575, 183] width 8 height 9
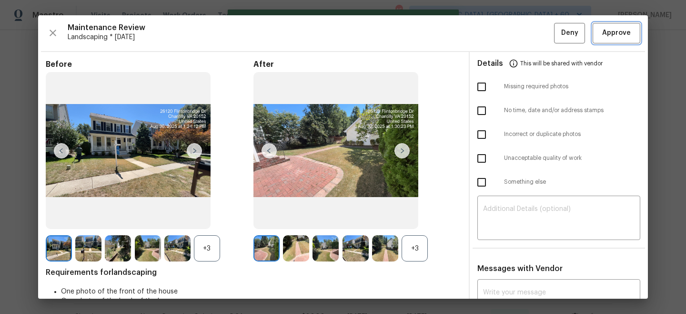
click at [633, 28] on button "Approve" at bounding box center [617, 33] width 48 height 20
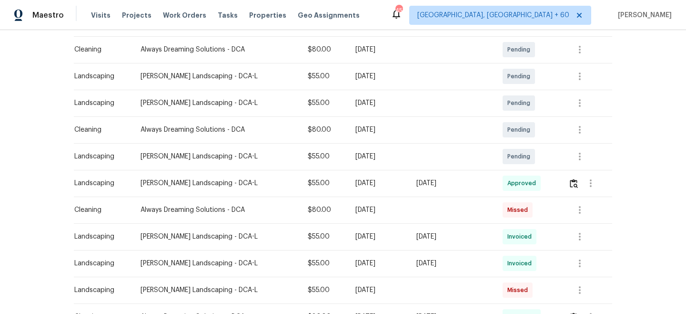
drag, startPoint x: 177, startPoint y: 14, endPoint x: 475, endPoint y: 13, distance: 297.8
click at [177, 14] on span "Work Orders" at bounding box center [184, 15] width 43 height 10
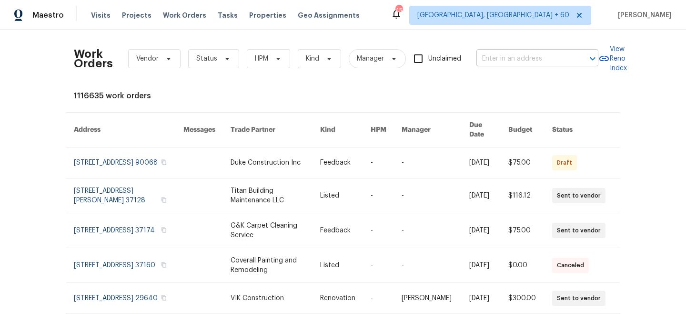
click at [526, 60] on input "text" at bounding box center [523, 58] width 95 height 15
paste input "[STREET_ADDRESS][PERSON_NAME]"
type input "[STREET_ADDRESS][PERSON_NAME]"
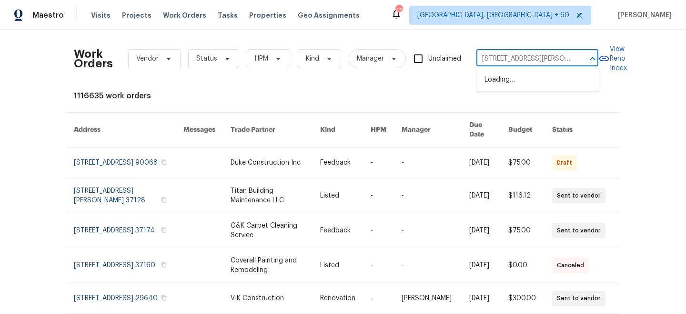
scroll to position [0, 48]
click at [527, 82] on li "[STREET_ADDRESS]" at bounding box center [538, 80] width 122 height 16
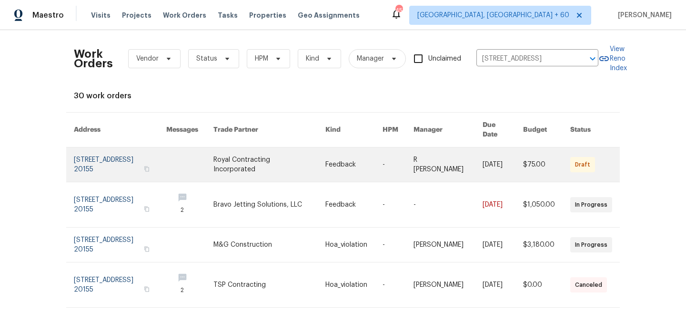
click at [329, 161] on link at bounding box center [353, 164] width 57 height 34
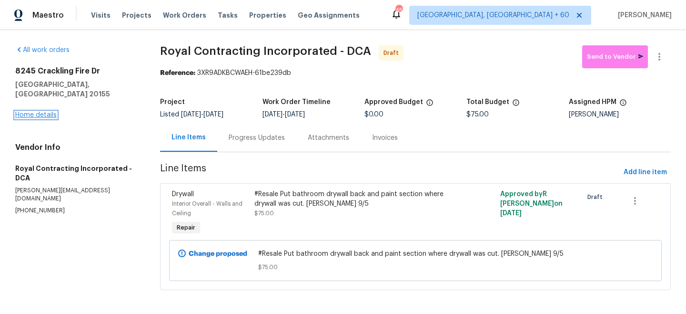
click at [34, 111] on link "Home details" at bounding box center [35, 114] width 41 height 7
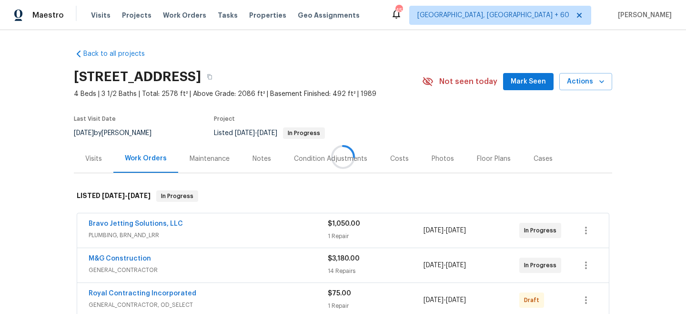
click at [217, 159] on div at bounding box center [343, 157] width 686 height 314
click at [212, 154] on div "Maintenance" at bounding box center [210, 159] width 40 height 10
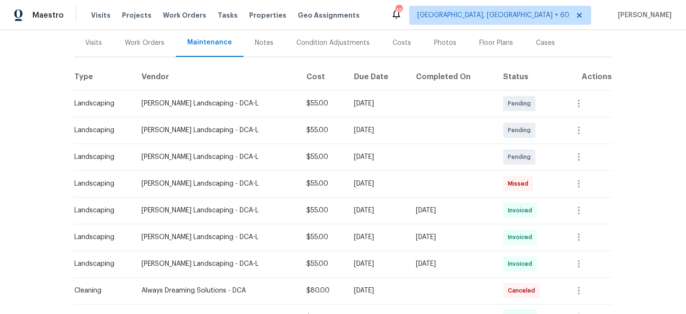
scroll to position [121, 0]
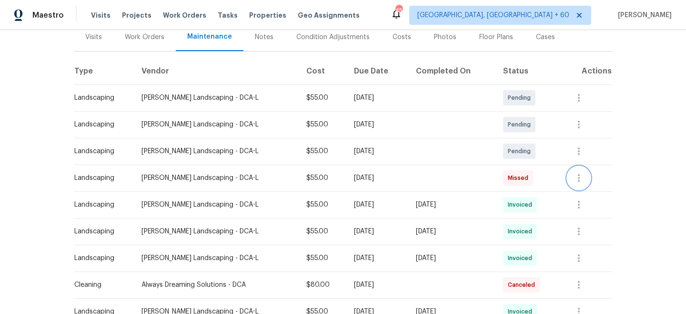
click at [589, 176] on button "button" at bounding box center [578, 177] width 23 height 23
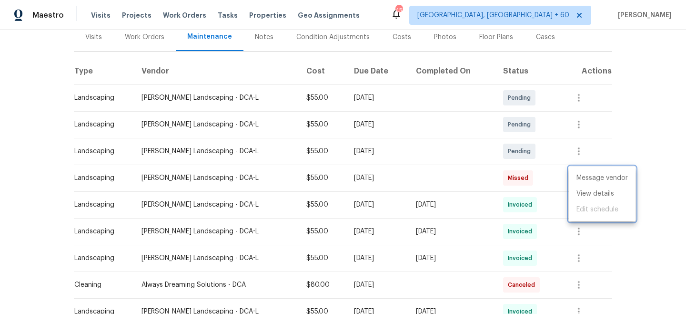
click at [613, 153] on div at bounding box center [343, 157] width 686 height 314
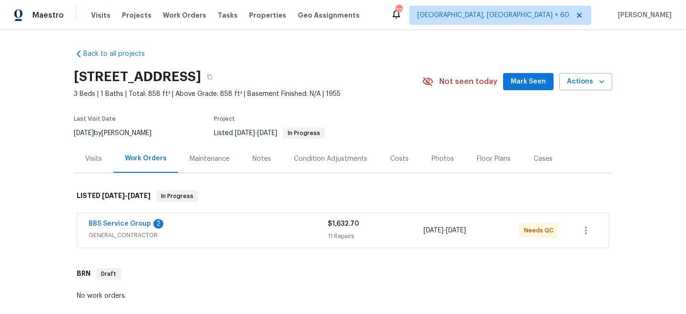
click at [325, 223] on div "BBS Service Group 2" at bounding box center [208, 224] width 239 height 11
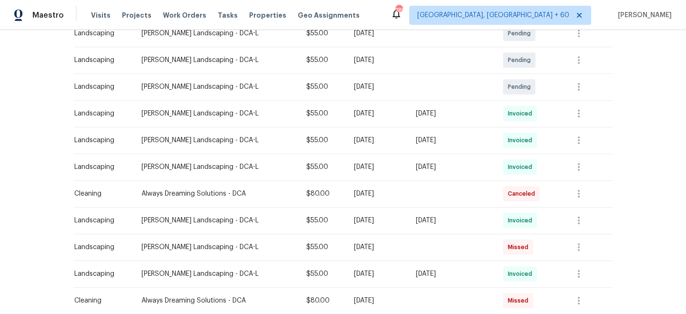
scroll to position [190, 0]
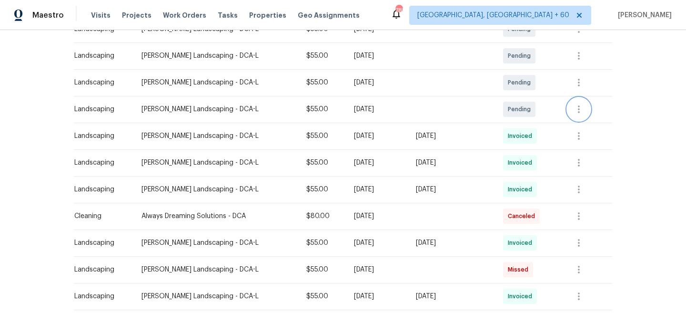
click at [585, 103] on icon "button" at bounding box center [578, 108] width 11 height 11
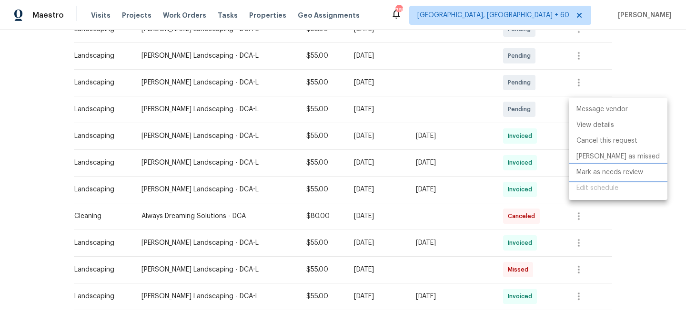
click at [615, 177] on li "Mark as needs review" at bounding box center [618, 172] width 99 height 16
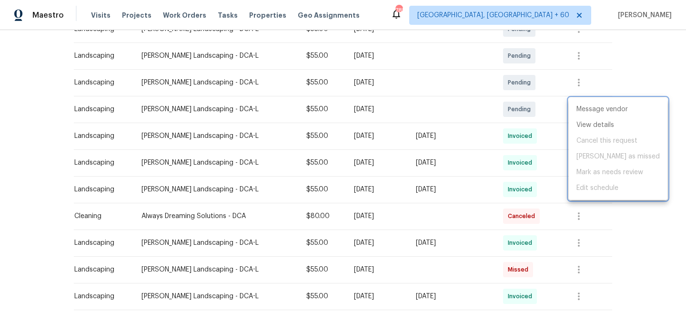
click at [642, 83] on div at bounding box center [343, 157] width 686 height 314
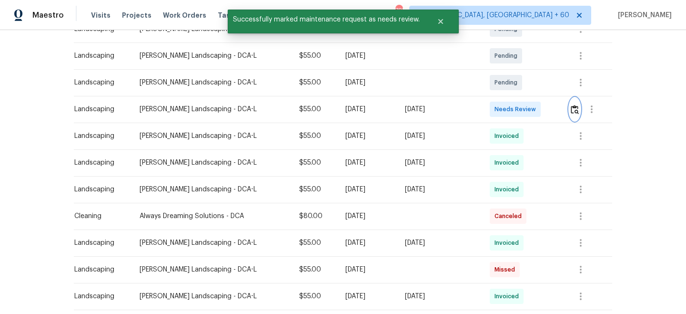
click at [573, 110] on img "button" at bounding box center [575, 109] width 8 height 9
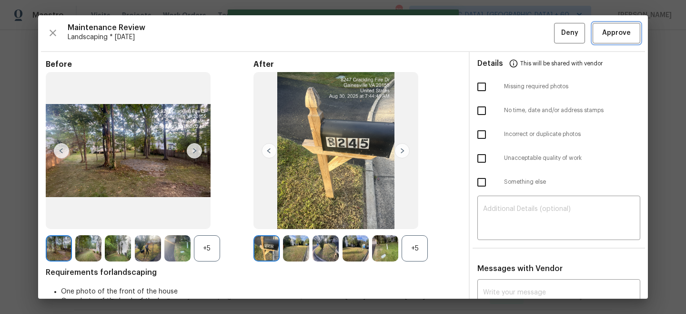
click at [613, 37] on span "Approve" at bounding box center [616, 33] width 29 height 12
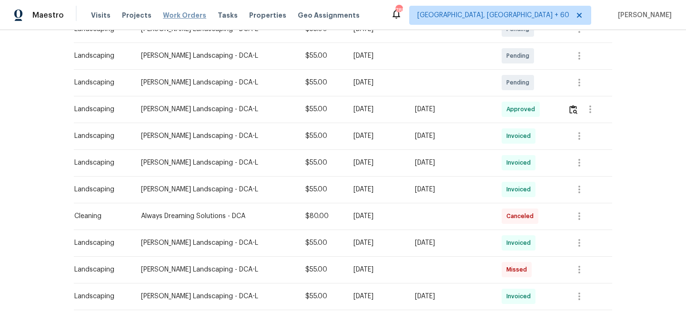
click at [173, 17] on span "Work Orders" at bounding box center [184, 15] width 43 height 10
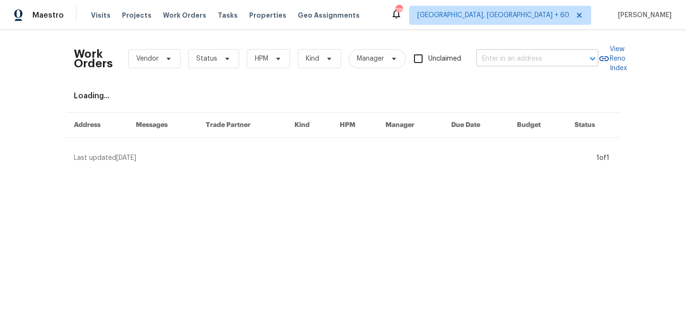
click at [489, 54] on input "text" at bounding box center [523, 58] width 95 height 15
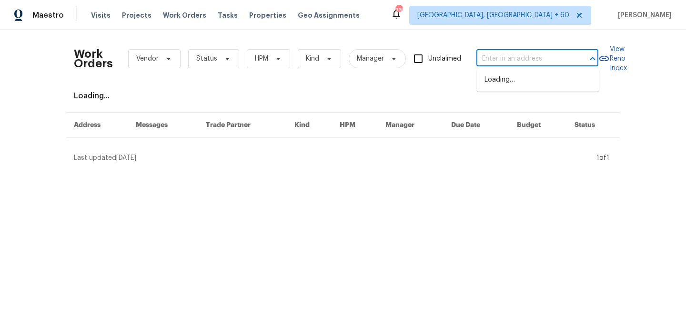
paste input "4987 Dequincey Dr Fairfax, VA 22032"
type input "4987 Dequincey Dr Fairfax, VA 22032"
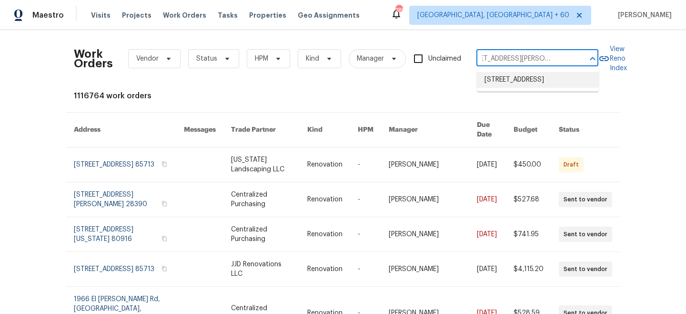
click at [512, 83] on li "4987 Dequincey Dr, Fairfax, VA 22032" at bounding box center [538, 80] width 122 height 16
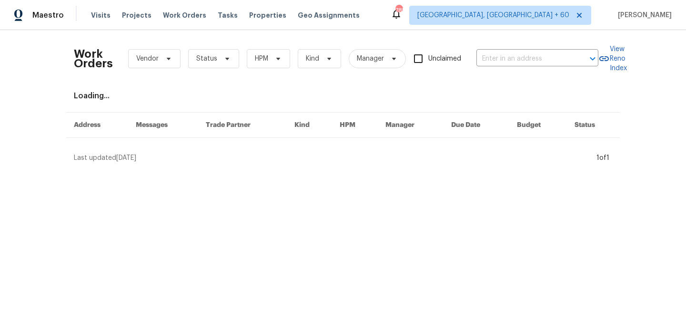
type input "4987 Dequincey Dr, Fairfax, VA 22032"
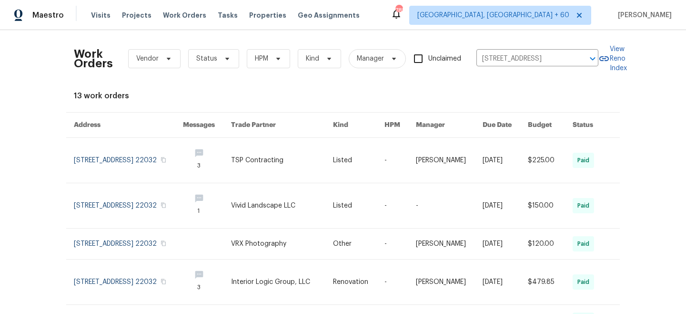
click at [328, 160] on link at bounding box center [282, 160] width 102 height 45
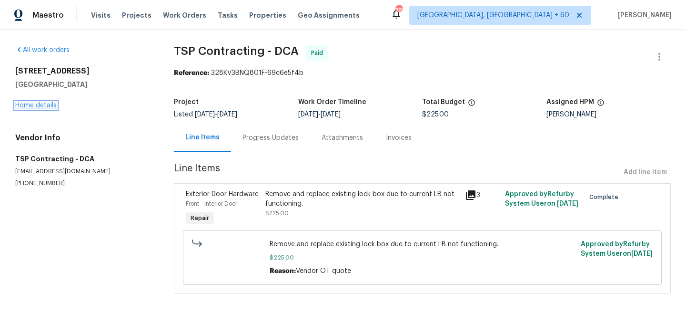
click at [30, 103] on link "Home details" at bounding box center [35, 105] width 41 height 7
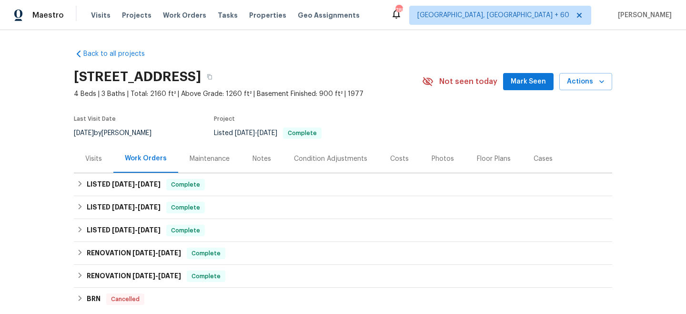
click at [215, 156] on div "Maintenance" at bounding box center [210, 159] width 40 height 10
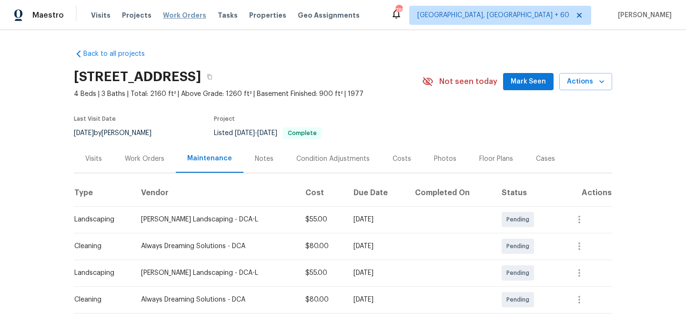
click at [184, 15] on span "Work Orders" at bounding box center [184, 15] width 43 height 10
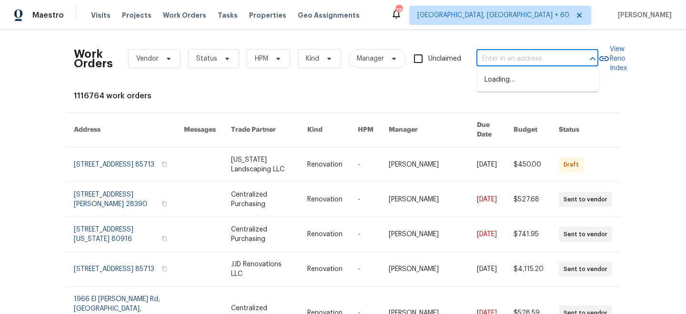
click at [511, 54] on input "text" at bounding box center [523, 58] width 95 height 15
paste input "3510 Powells Crossing Ct Woodbridge, VA 22193"
type input "3510 Powells Crossing Ct Woodbridge, VA 22193"
click at [539, 85] on li "3510 Powells Crossing Ct, Woodbridge, VA 22193" at bounding box center [538, 80] width 122 height 16
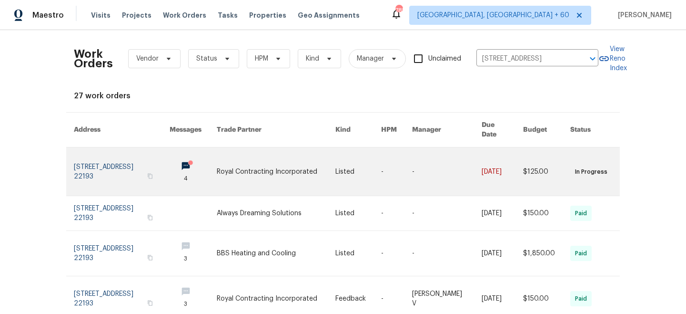
click at [296, 162] on link at bounding box center [276, 171] width 119 height 48
